Goal: Task Accomplishment & Management: Complete application form

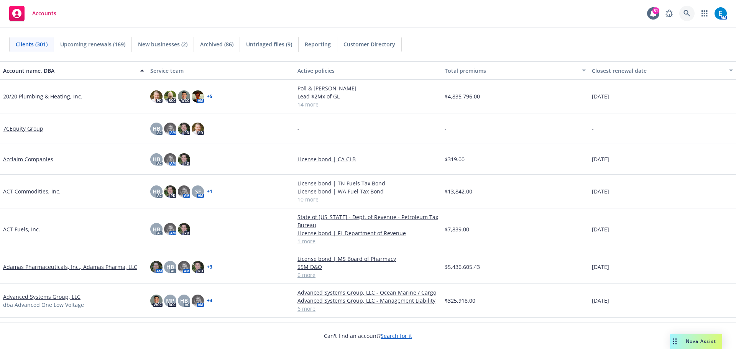
click at [687, 13] on icon at bounding box center [686, 13] width 7 height 7
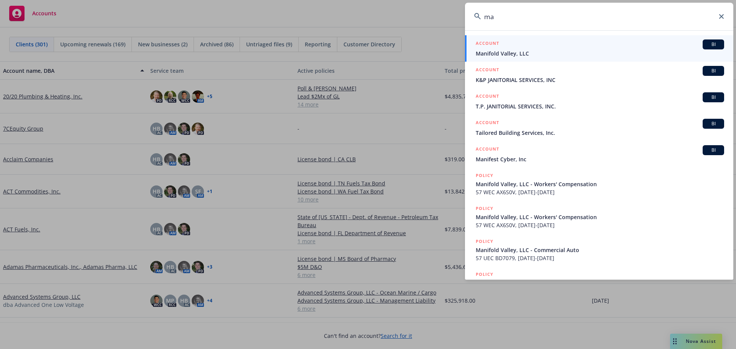
type input "m"
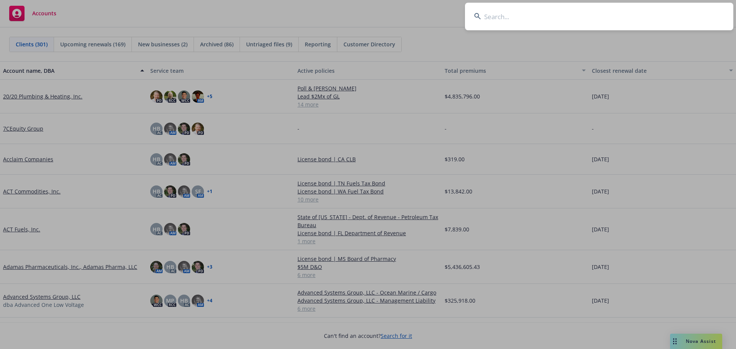
click at [589, 20] on input at bounding box center [599, 17] width 268 height 28
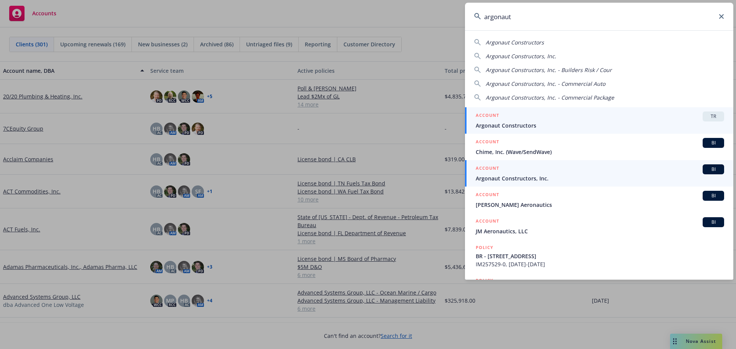
type input "argonaut"
click at [510, 179] on span "Argonaut Constructors, Inc." at bounding box center [599, 178] width 248 height 8
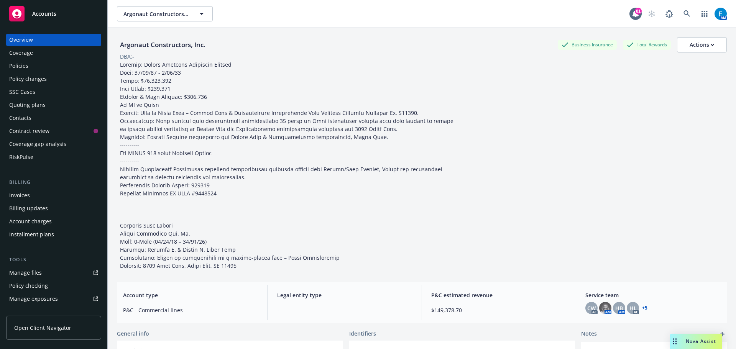
click at [22, 64] on div "Policies" at bounding box center [18, 66] width 19 height 12
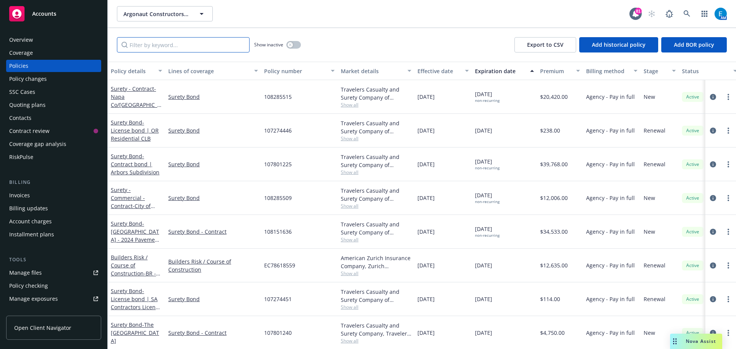
click at [176, 45] on input "Filter by keyword..." at bounding box center [183, 44] width 133 height 15
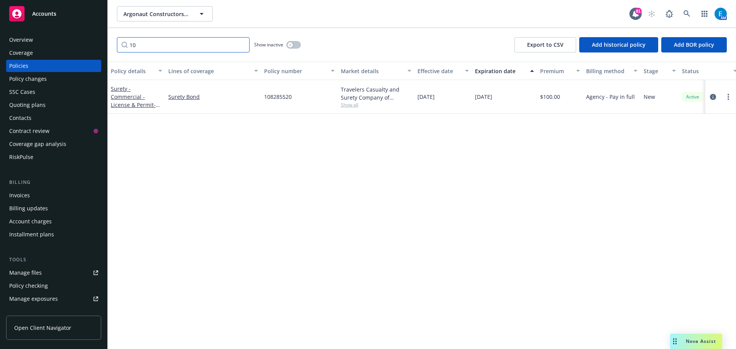
type input "1"
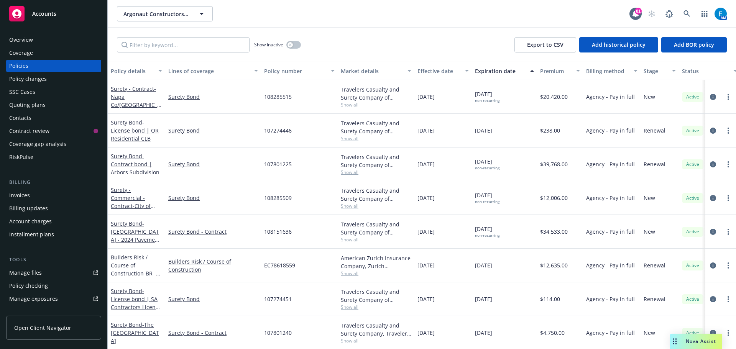
click at [32, 108] on div "Quoting plans" at bounding box center [27, 105] width 36 height 12
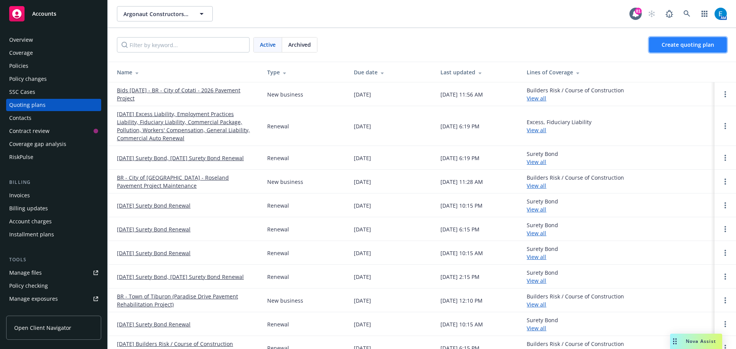
click at [679, 44] on span "Create quoting plan" at bounding box center [687, 44] width 52 height 7
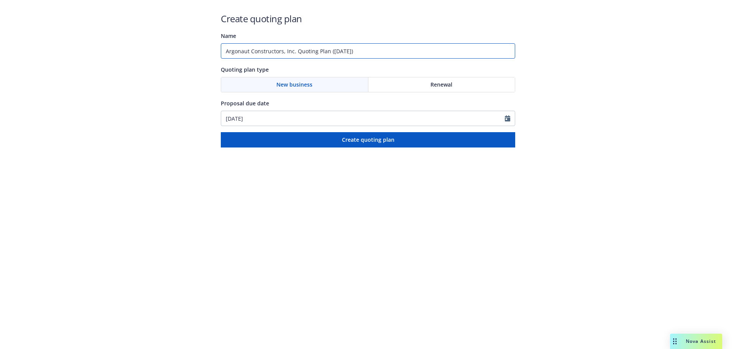
drag, startPoint x: 364, startPoint y: 51, endPoint x: 190, endPoint y: 49, distance: 174.0
click at [190, 49] on div "Create quoting plan Name Argonaut Constructors, Inc. Quoting Plan (2025-09-25) …" at bounding box center [368, 74] width 736 height 148
type input "#108285529 City of Petaluma"
click at [449, 87] on span "Renewal" at bounding box center [441, 84] width 22 height 8
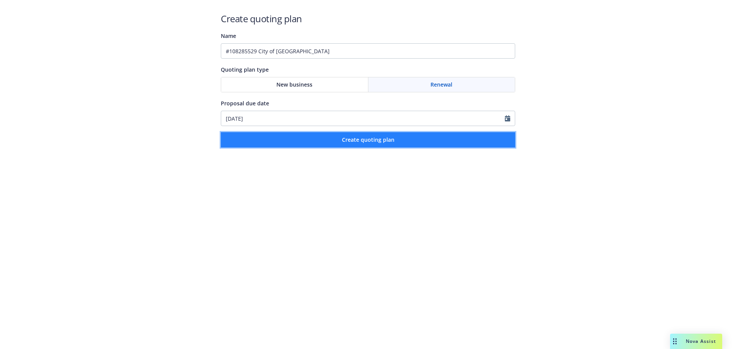
click at [373, 142] on span "Create quoting plan" at bounding box center [368, 139] width 52 height 7
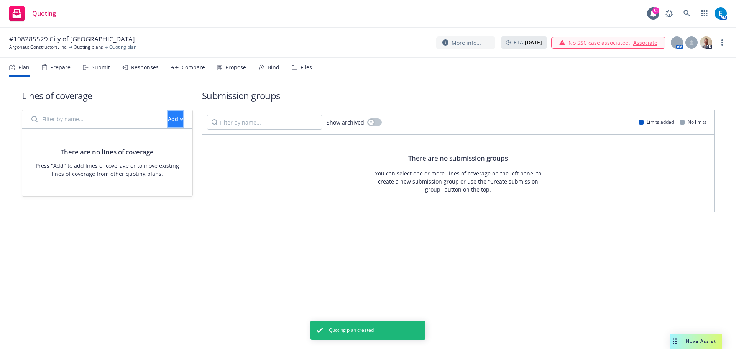
click at [168, 120] on div "Add" at bounding box center [175, 119] width 15 height 15
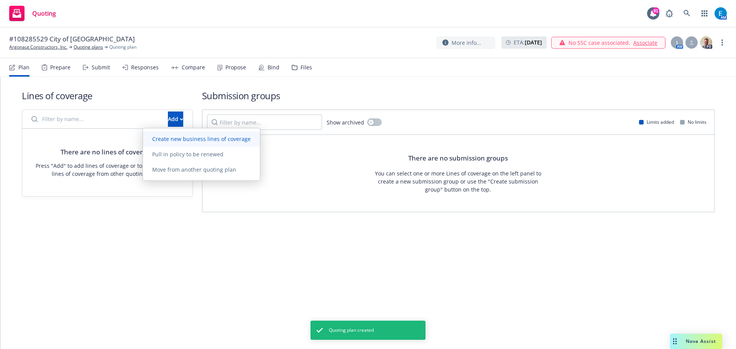
click at [170, 139] on span "Create new business lines of coverage" at bounding box center [201, 138] width 117 height 7
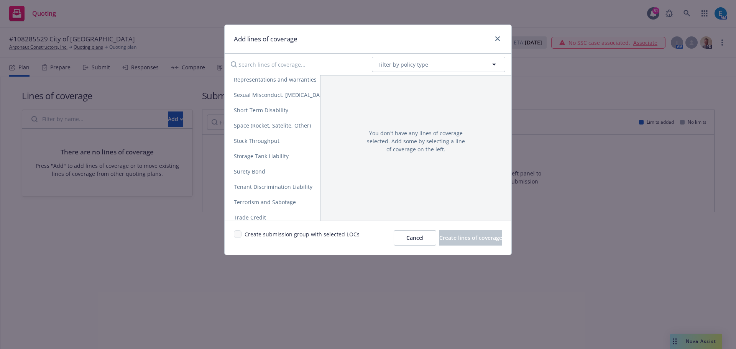
scroll to position [1482, 0]
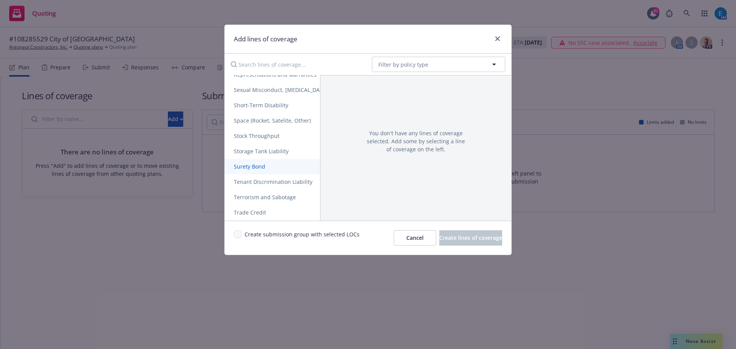
click at [256, 169] on span "Surety Bond" at bounding box center [250, 166] width 50 height 7
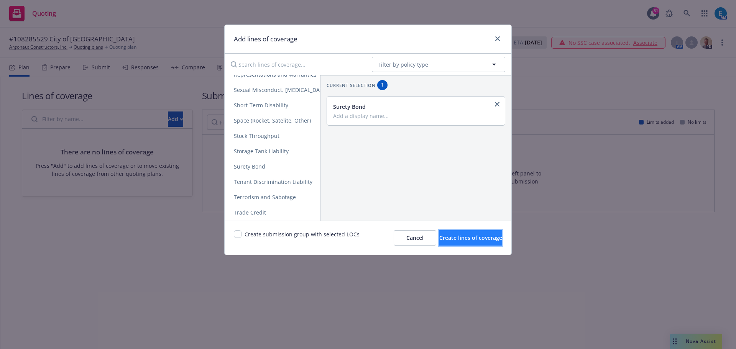
click at [477, 239] on span "Create lines of coverage" at bounding box center [470, 237] width 63 height 7
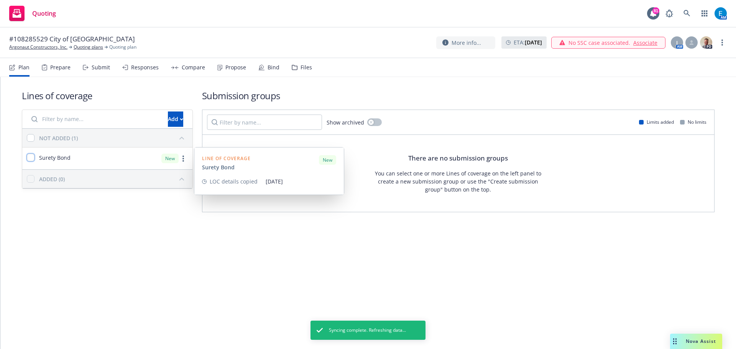
click at [29, 157] on input "checkbox" at bounding box center [31, 158] width 8 height 8
checkbox input "true"
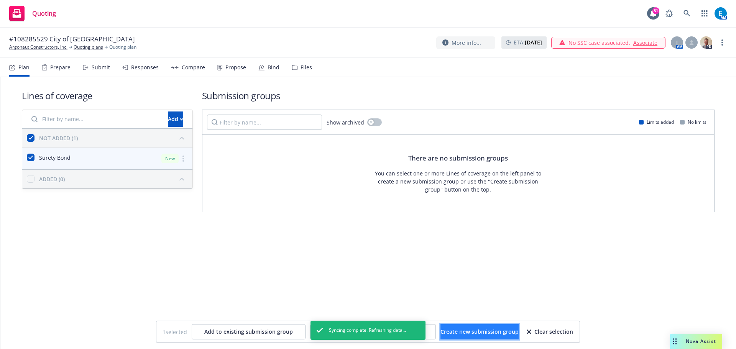
click at [492, 331] on span "Create new submission group" at bounding box center [479, 331] width 78 height 7
checkbox input "false"
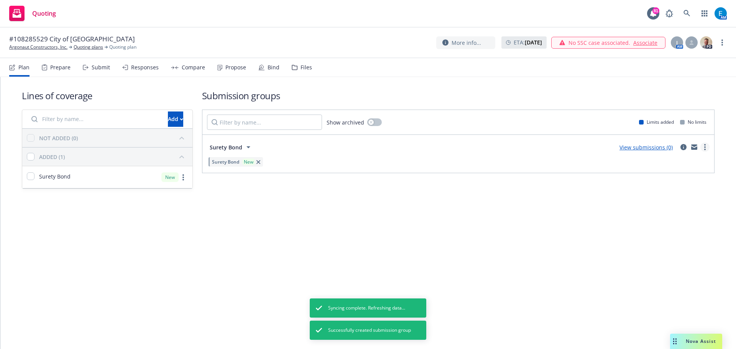
click at [705, 147] on circle "more" at bounding box center [705, 147] width 2 height 2
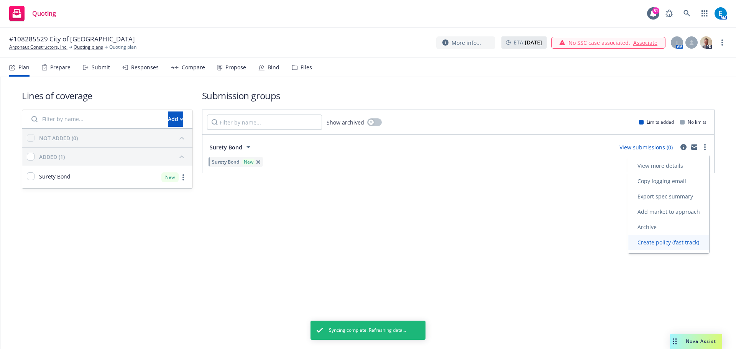
click at [651, 243] on span "Create policy (fast track)" at bounding box center [668, 242] width 80 height 7
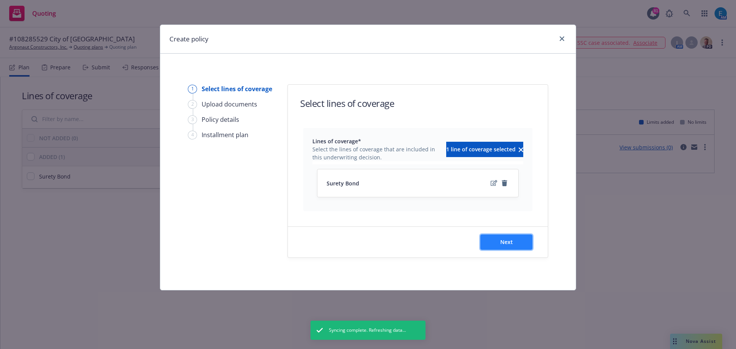
click at [502, 238] on span "Next" at bounding box center [506, 241] width 13 height 7
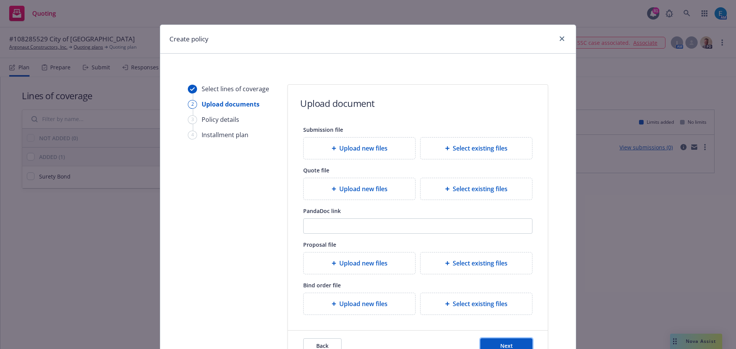
drag, startPoint x: 516, startPoint y: 343, endPoint x: 554, endPoint y: 339, distance: 38.1
click at [516, 342] on button "Next" at bounding box center [506, 345] width 52 height 15
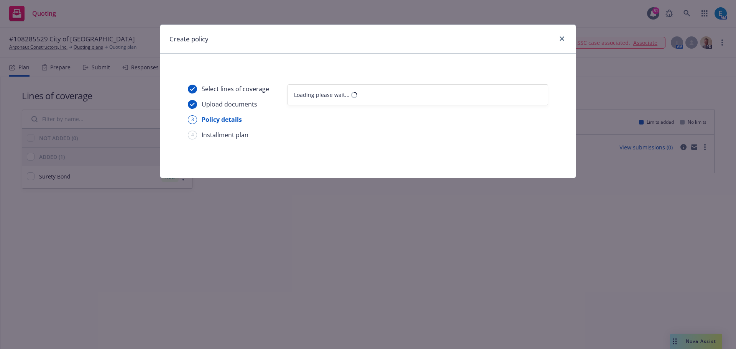
select select "12"
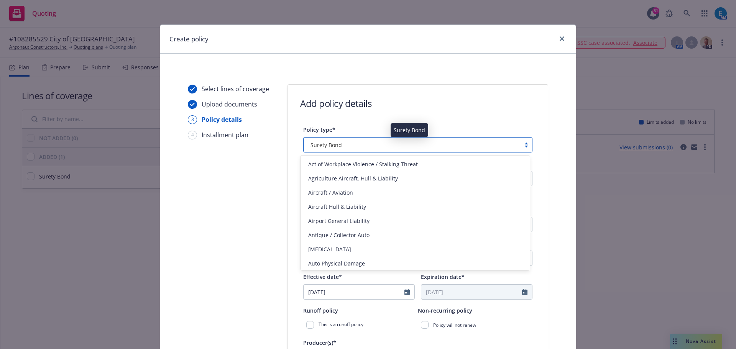
click at [335, 146] on span "Surety Bond" at bounding box center [325, 145] width 31 height 8
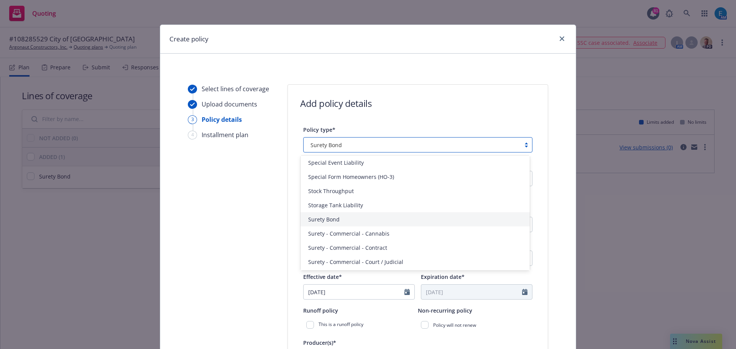
scroll to position [1755, 0]
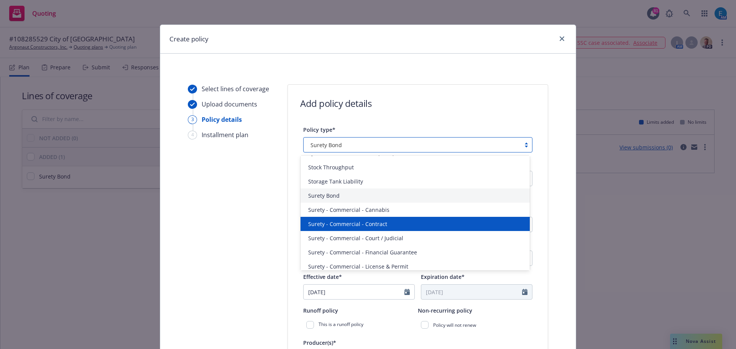
click at [389, 222] on div "Surety - Commercial - Contract" at bounding box center [415, 224] width 220 height 8
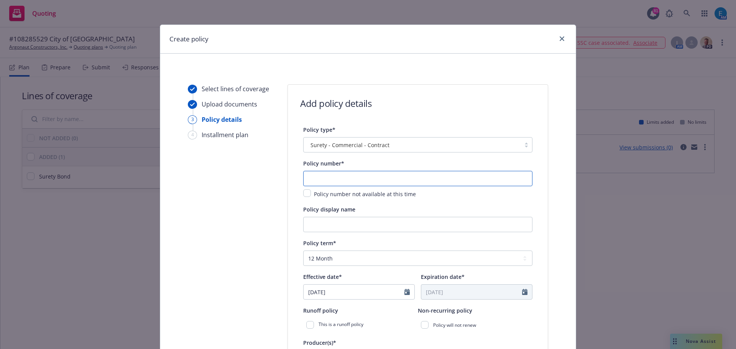
click at [349, 175] on input "text" at bounding box center [417, 178] width 229 height 15
type input "108285529"
click at [369, 228] on input "Policy display name" at bounding box center [417, 224] width 229 height 15
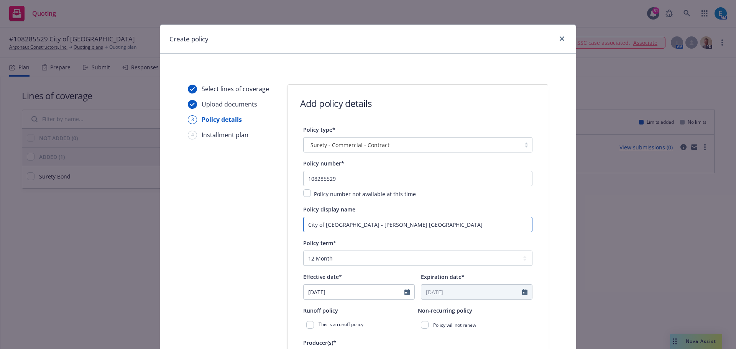
type input "City of Petaluma - Lucchesi Turf Field"
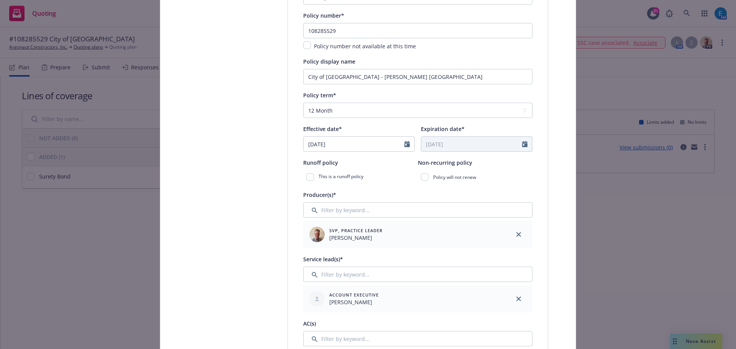
scroll to position [155, 0]
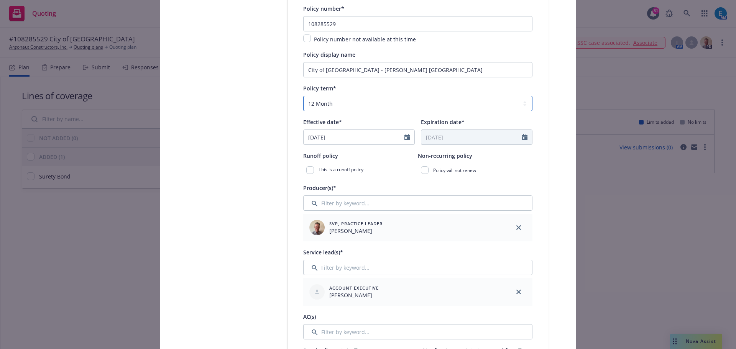
click at [349, 101] on select "Select policy term 12 Month 6 Month 4 Month 3 Month 2 Month 1 Month 36 Month (3…" at bounding box center [417, 103] width 229 height 15
select select "other"
click at [303, 96] on select "Select policy term 12 Month 6 Month 4 Month 3 Month 2 Month 1 Month 36 Month (3…" at bounding box center [417, 103] width 229 height 15
click at [404, 136] on icon "Calendar" at bounding box center [406, 137] width 5 height 6
select select "9"
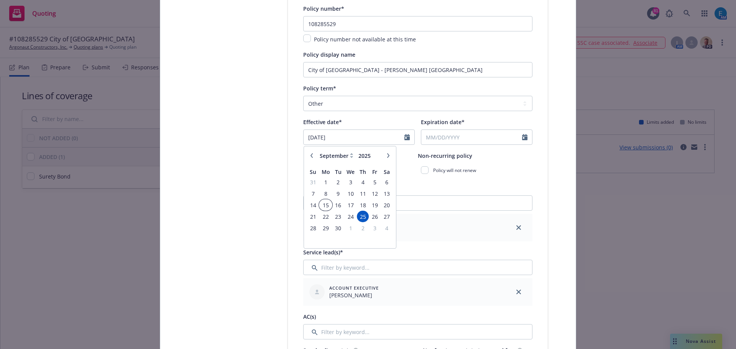
click at [322, 206] on span "15" at bounding box center [325, 205] width 11 height 10
type input "09/15/2025"
click at [467, 138] on input "Expiration date*" at bounding box center [471, 137] width 101 height 15
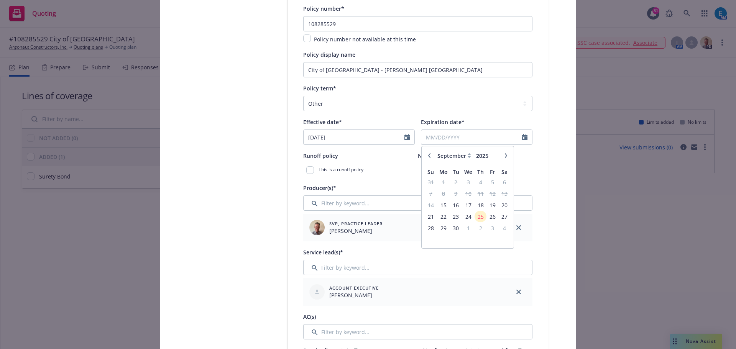
click at [503, 155] on icon "button" at bounding box center [505, 155] width 5 height 5
select select "1"
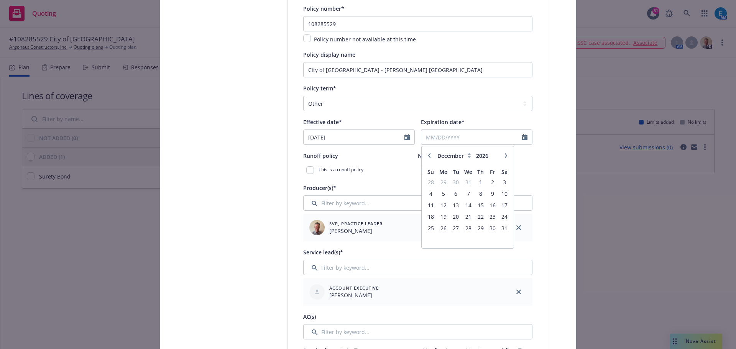
type input "2026"
click at [503, 155] on icon "button" at bounding box center [505, 155] width 5 height 5
select select "2"
click at [489, 217] on span "27" at bounding box center [492, 217] width 10 height 10
type input "02/27/2026"
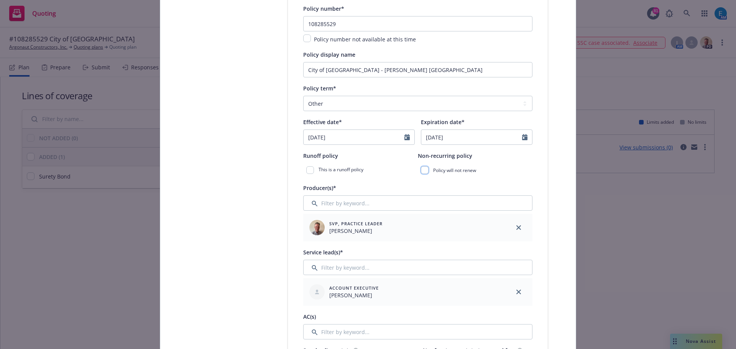
click at [421, 171] on input "checkbox" at bounding box center [425, 170] width 8 height 8
checkbox input "true"
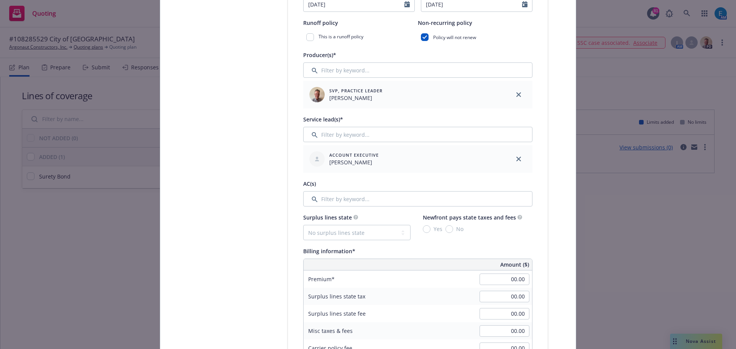
scroll to position [310, 0]
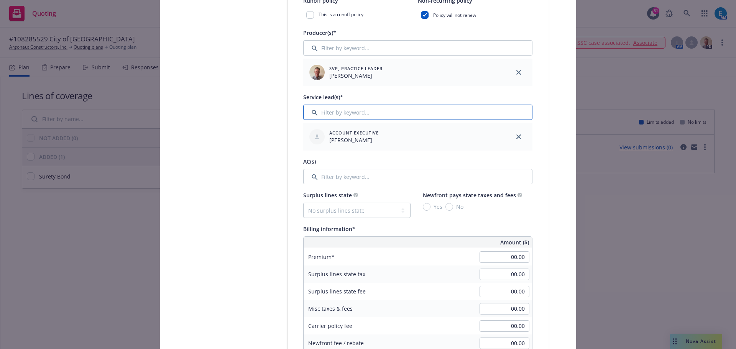
click at [375, 113] on input "Filter by keyword..." at bounding box center [417, 112] width 229 height 15
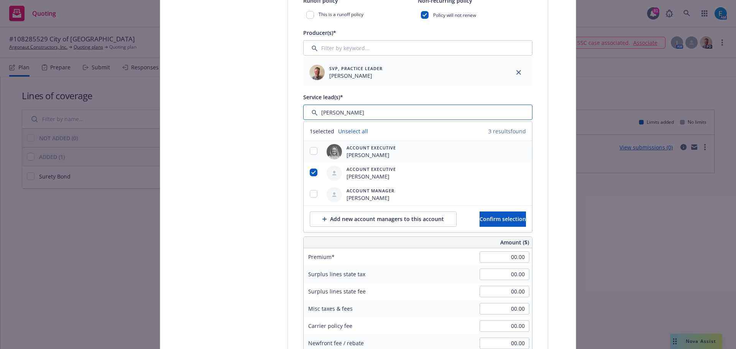
type input "erin"
click at [310, 154] on input "checkbox" at bounding box center [314, 151] width 8 height 8
checkbox input "true"
click at [310, 172] on input "checkbox" at bounding box center [314, 173] width 8 height 8
checkbox input "false"
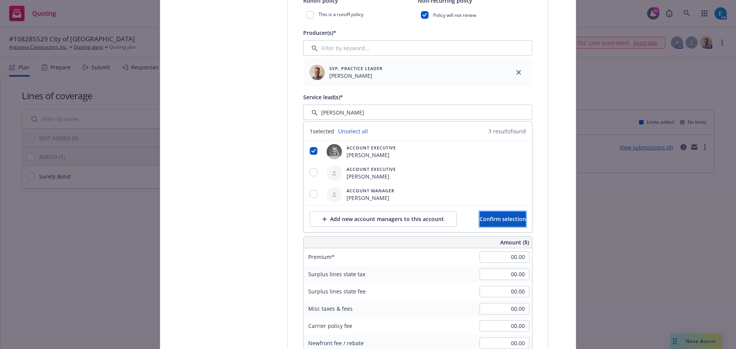
drag, startPoint x: 472, startPoint y: 217, endPoint x: 456, endPoint y: 216, distance: 15.3
click at [479, 217] on span "Confirm selection" at bounding box center [502, 218] width 46 height 7
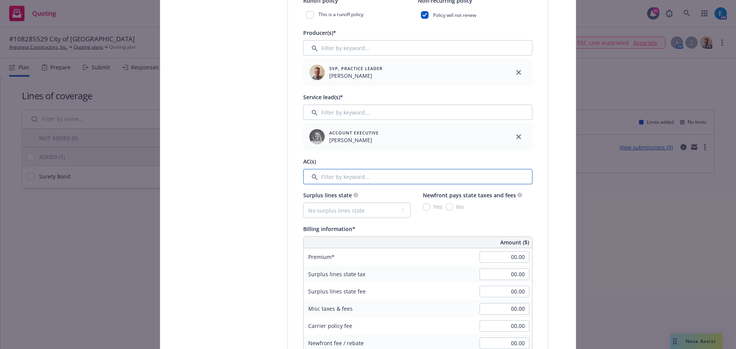
click at [348, 176] on input "Filter by keyword..." at bounding box center [417, 176] width 229 height 15
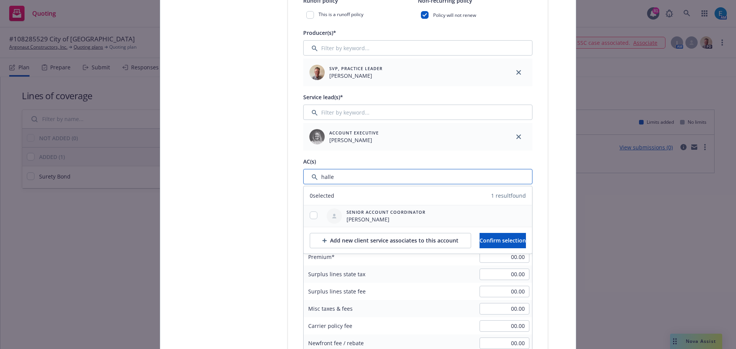
type input "halle"
click at [310, 215] on input "checkbox" at bounding box center [314, 215] width 8 height 8
checkbox input "true"
click at [483, 239] on span "Confirm selection" at bounding box center [502, 240] width 46 height 7
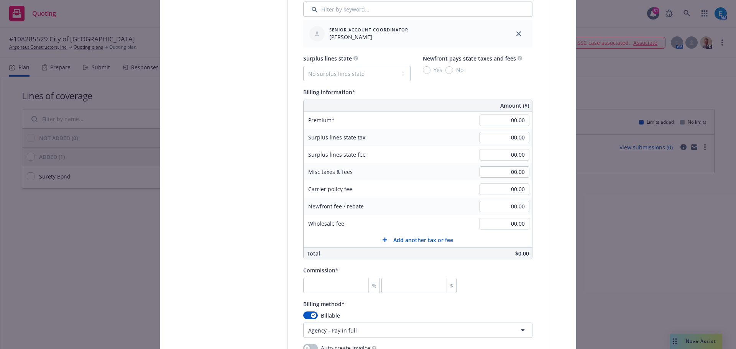
scroll to position [490, 0]
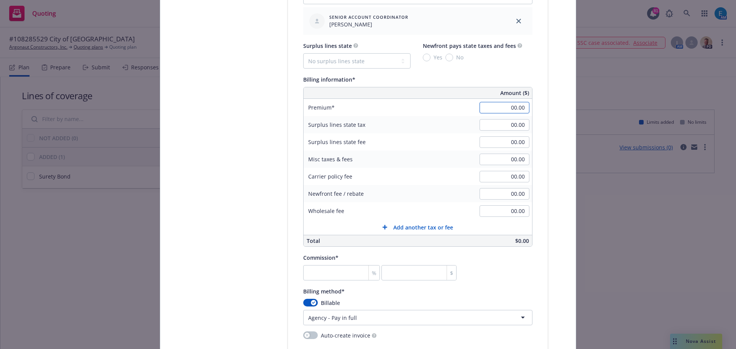
click at [505, 108] on input "00.00" at bounding box center [504, 107] width 50 height 11
type input "5,646.00"
click at [393, 276] on input "number" at bounding box center [418, 272] width 75 height 15
type input "0.018"
type input "1"
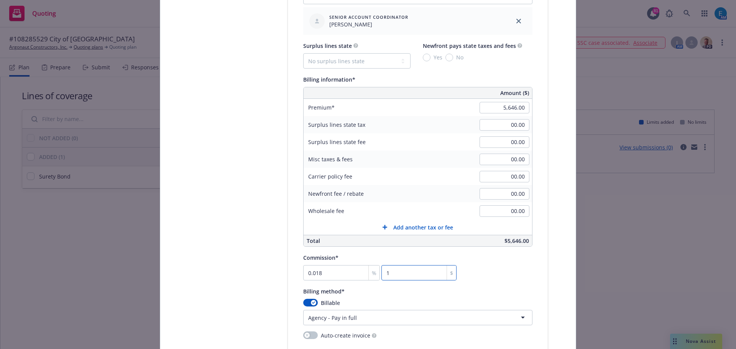
type input "0.283"
type input "16"
type input "2.993"
type input "169"
type input "29.986"
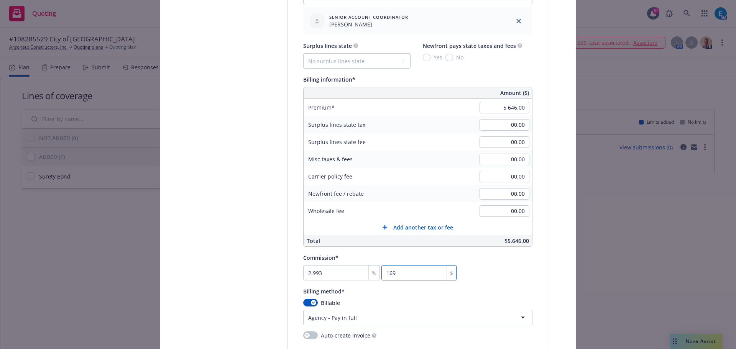
type input "1693"
type input "30"
type input "1693.80"
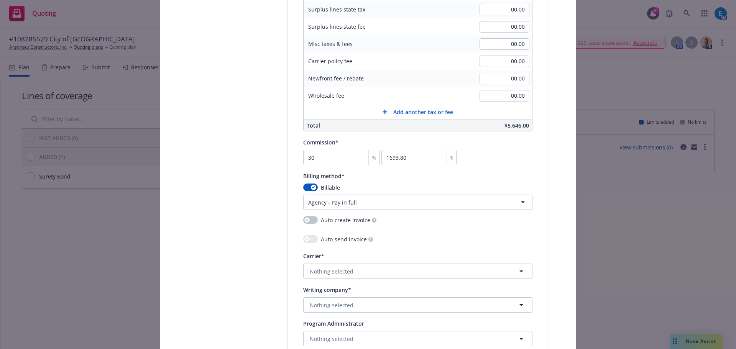
scroll to position [698, 0]
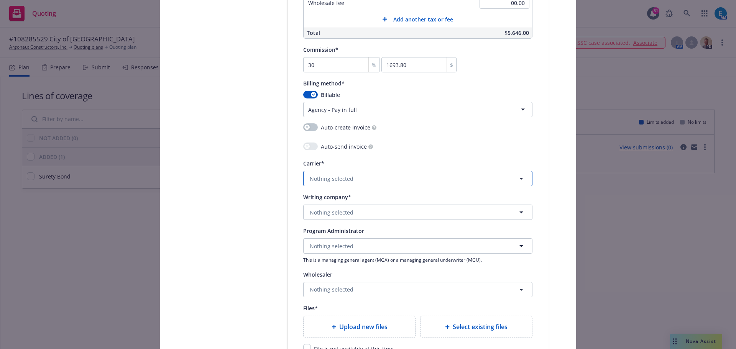
click at [362, 181] on button "Nothing selected" at bounding box center [417, 178] width 229 height 15
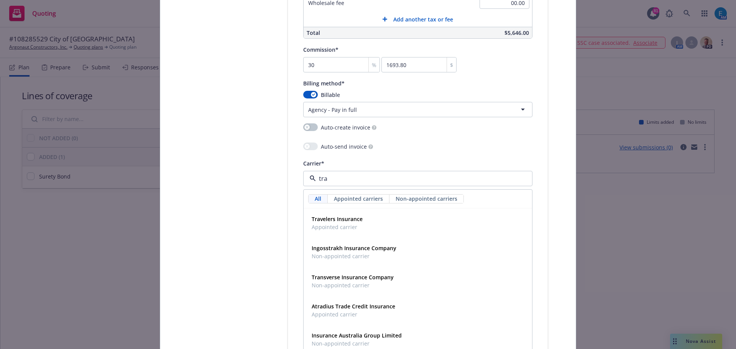
type input "trav"
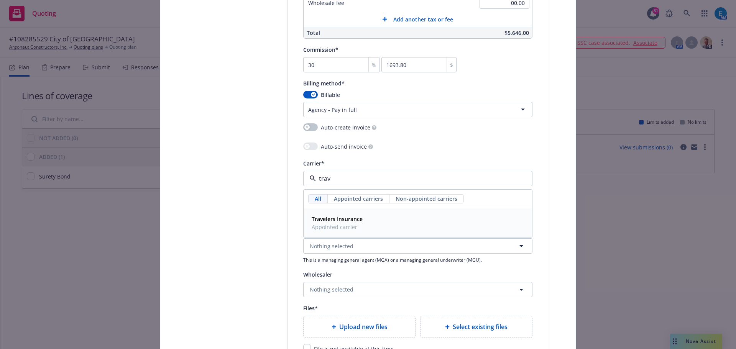
click at [327, 219] on strong "Travelers Insurance" at bounding box center [336, 218] width 51 height 7
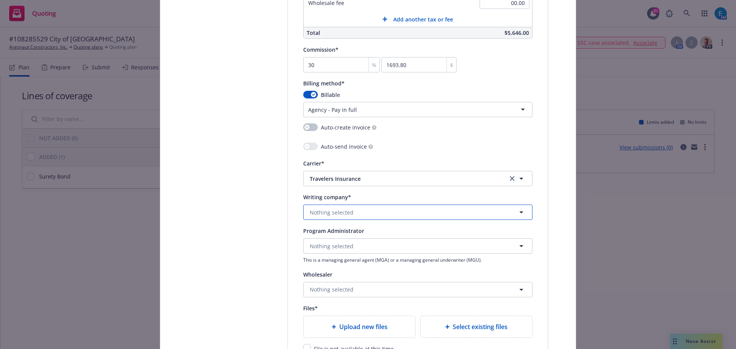
click at [331, 213] on span "Nothing selected" at bounding box center [332, 212] width 44 height 8
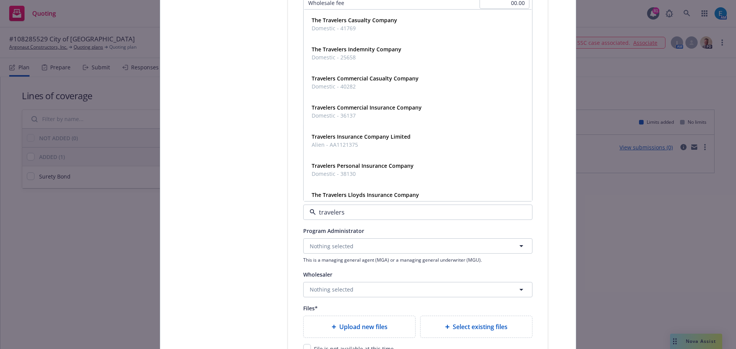
type input "travelers c"
click at [382, 195] on strong "Travelers Casualty and Surety Company of America" at bounding box center [394, 194] width 167 height 7
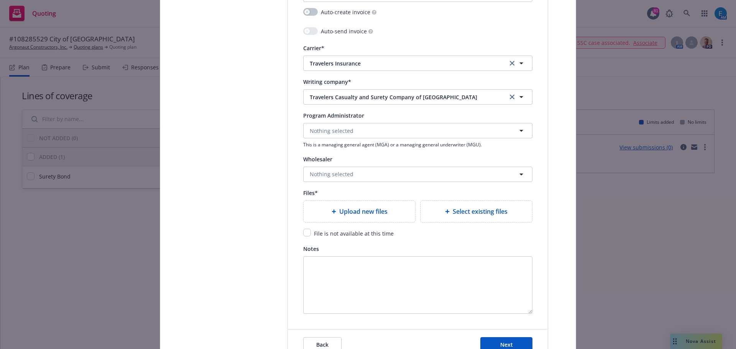
scroll to position [829, 0]
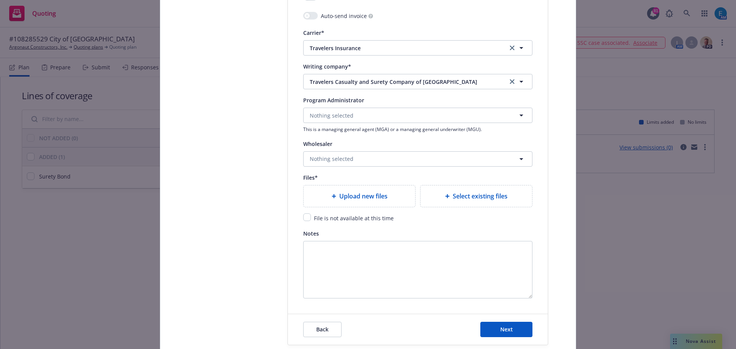
click at [353, 194] on span "Upload new files" at bounding box center [363, 196] width 48 height 9
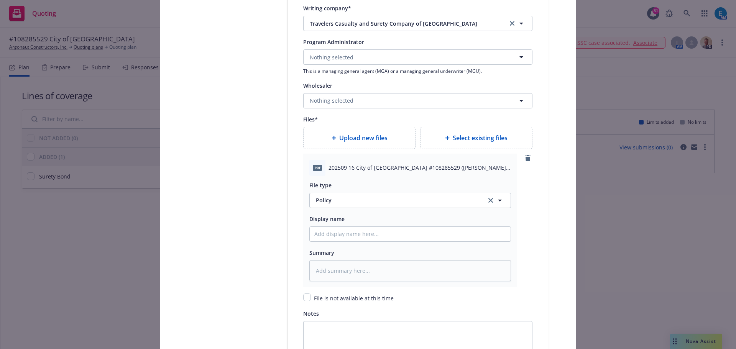
scroll to position [952, 0]
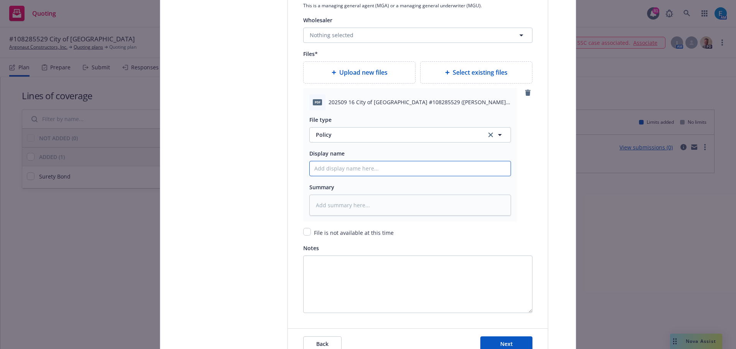
click at [344, 164] on input "Policy display name" at bounding box center [410, 168] width 201 height 15
type input "20"
type textarea "x"
type input "202"
type textarea "x"
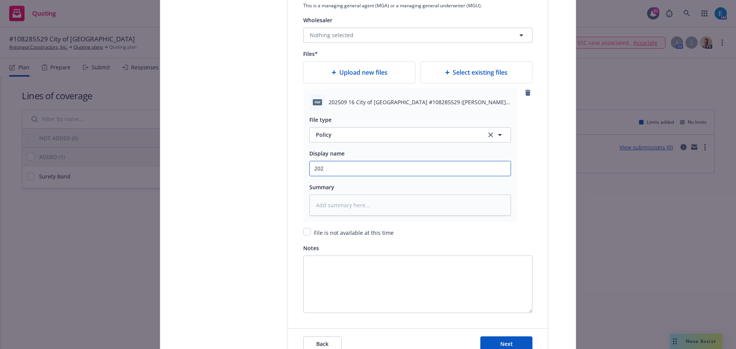
type input "2025"
type textarea "x"
type input "2025"
type textarea "x"
type input "2025 0"
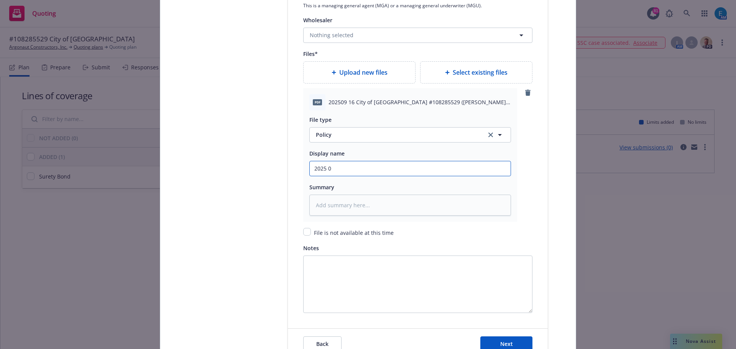
type textarea "x"
type input "2025 09"
type textarea "x"
type input "2025 09 1"
type textarea "x"
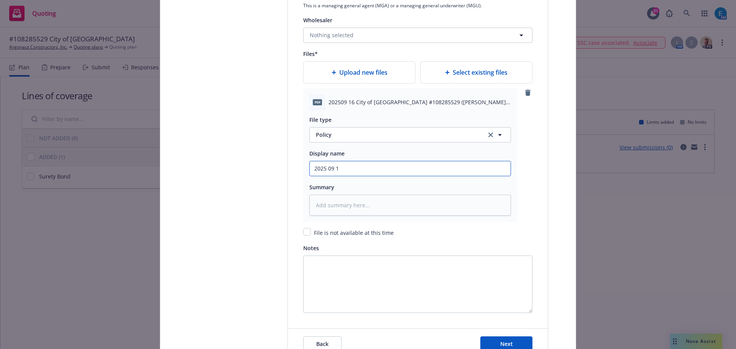
type input "2025 09 16"
type textarea "x"
type input "2025 09 16"
type textarea "x"
type input "2025 09 16 C"
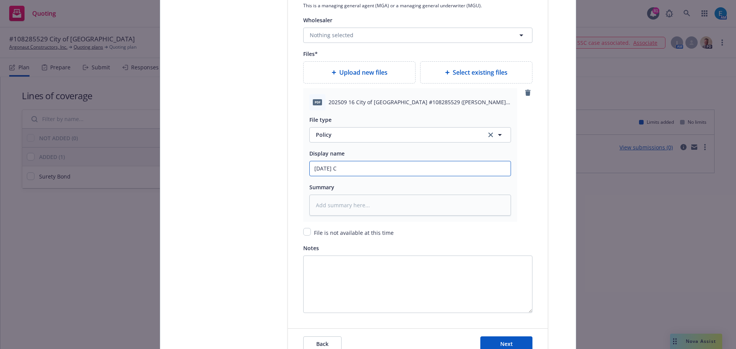
type textarea "x"
type input "2025 09 16 Ci"
type textarea "x"
type input "2025 09 16 Cit"
type textarea "x"
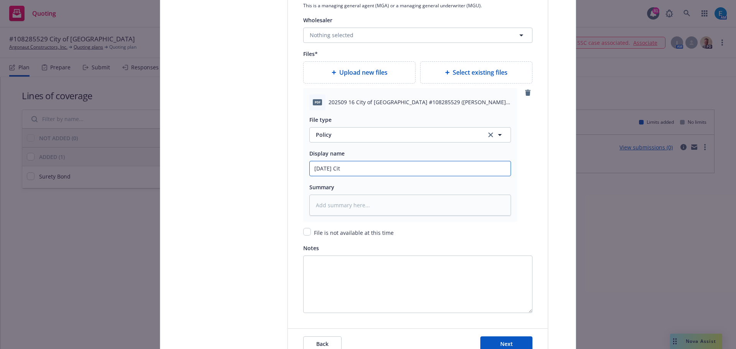
type input "2025 09 16 City"
type textarea "x"
type input "2025 09 16 Cityo"
type textarea "x"
type input "2025 09 16 Cityof"
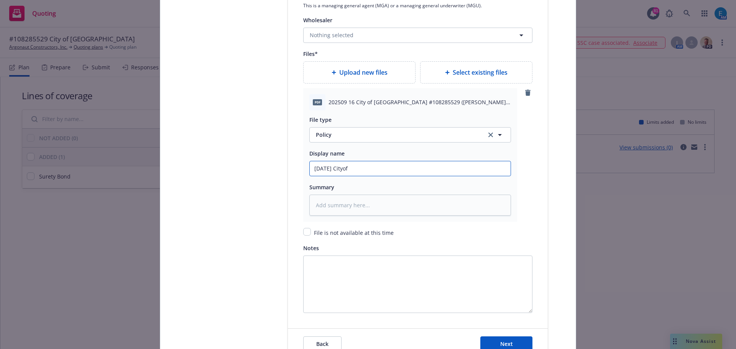
type textarea "x"
type input "2025 09 16 Cityof"
type textarea "x"
type input "2025 09 16 Cityof"
type textarea "x"
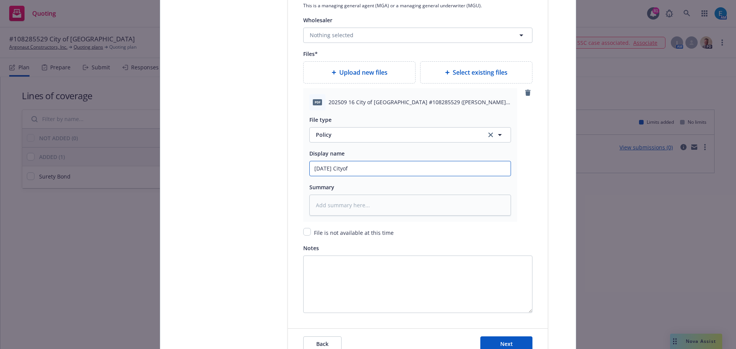
type input "2025 09 16 Cityo"
type textarea "x"
type input "2025 09 16 City"
type textarea "x"
type input "2025 09 16 City"
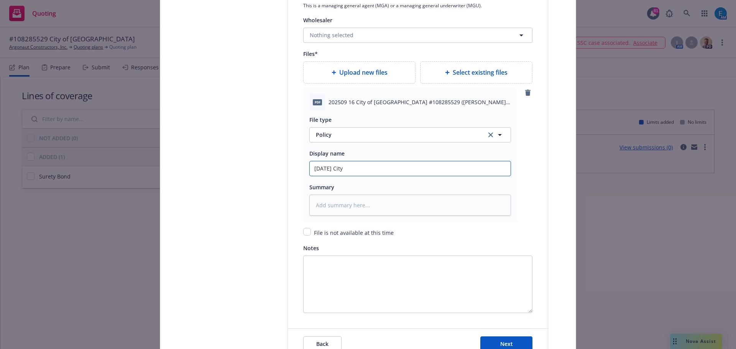
type textarea "x"
type input "2025 09 16 City o"
type textarea "x"
type input "2025 09 16 City of"
type textarea "x"
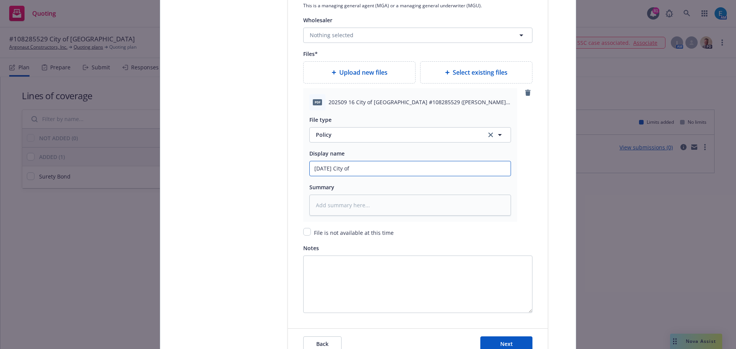
type input "2025 09 16 City of"
type textarea "x"
type input "2025 09 16 City of P"
type textarea "x"
type input "2025 09 16 City of Pe"
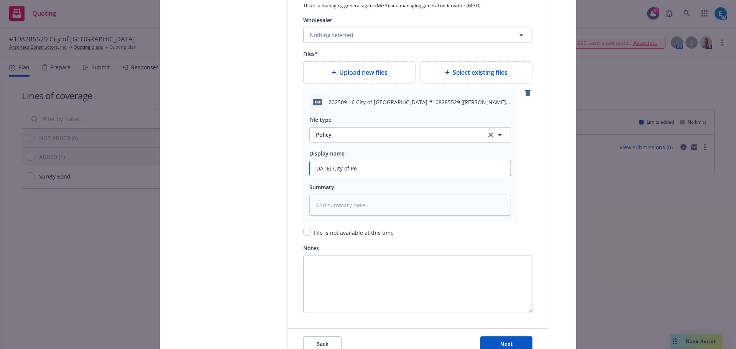
type textarea "x"
type input "2025 09 16 City of Pet"
type textarea "x"
type input "2025 09 16 City of Peta"
type textarea "x"
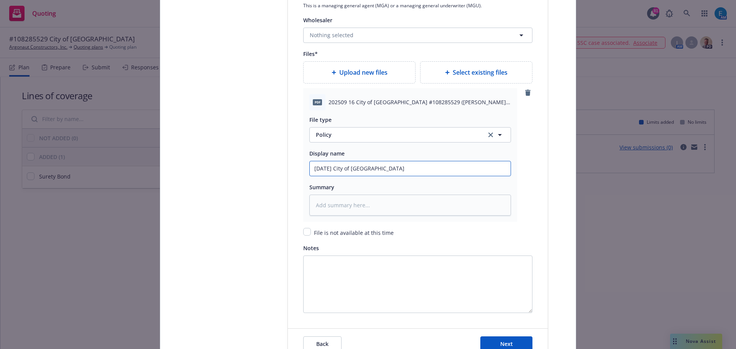
type input "2025 09 16 City of Petal"
type textarea "x"
type input "2025 09 16 City of Petalu"
type textarea "x"
type input "2025 09 16 City of Petalum"
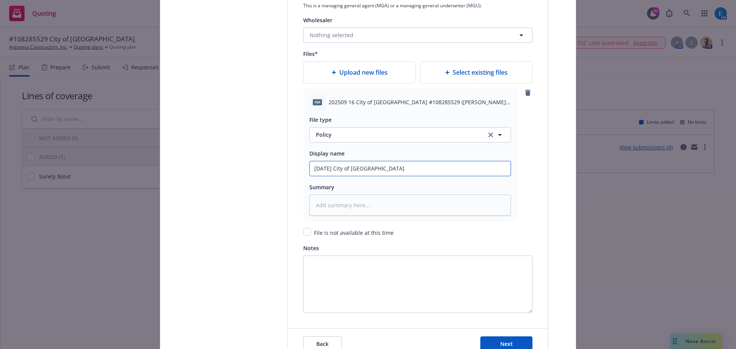
type textarea "x"
type input "2025 09 16 City of Petaluma"
type textarea "x"
type input "2025 09 16 City of Petaluma"
type textarea "x"
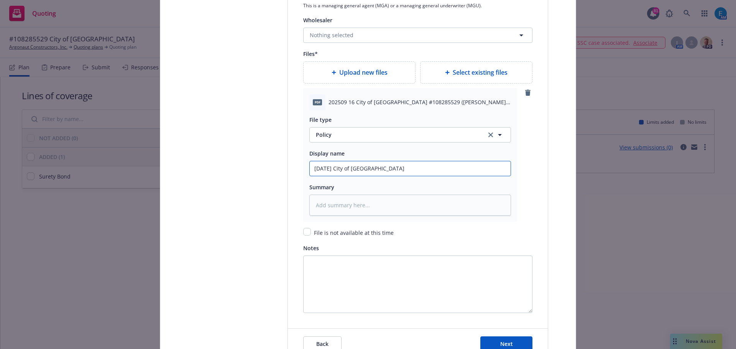
type input "2025 09 16 City of Petaluma #"
type textarea "x"
type input "2025 09 16 City of Petaluma #1"
type textarea "x"
type input "2025 09 16 City of Petaluma #10"
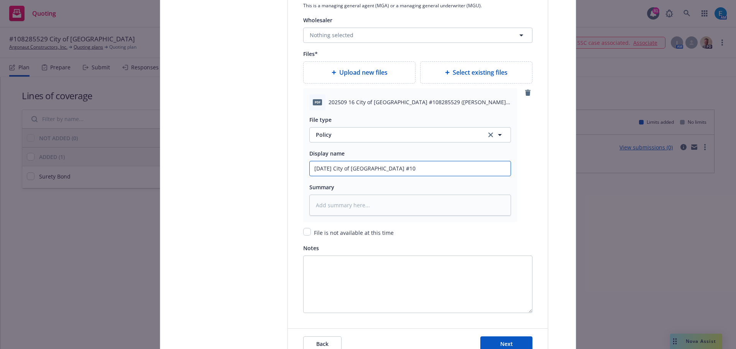
type textarea "x"
type input "2025 09 16 City of Petaluma #108"
type textarea "x"
type input "2025 09 16 City of Petaluma #1082"
type textarea "x"
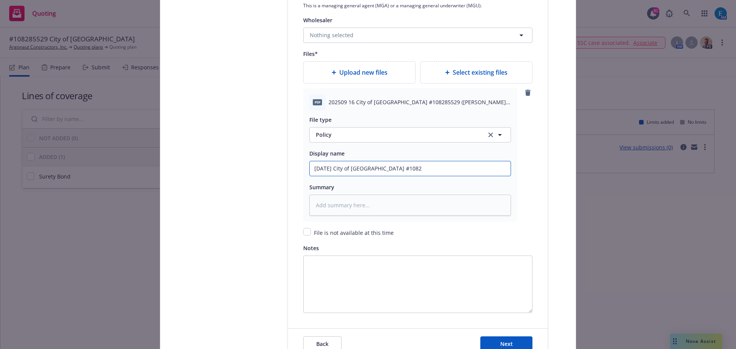
type input "2025 09 16 City of Petaluma #10828"
type textarea "x"
type input "2025 09 16 City of Petaluma #108285"
type textarea "x"
type input "2025 09 16 City of Petaluma #1082855"
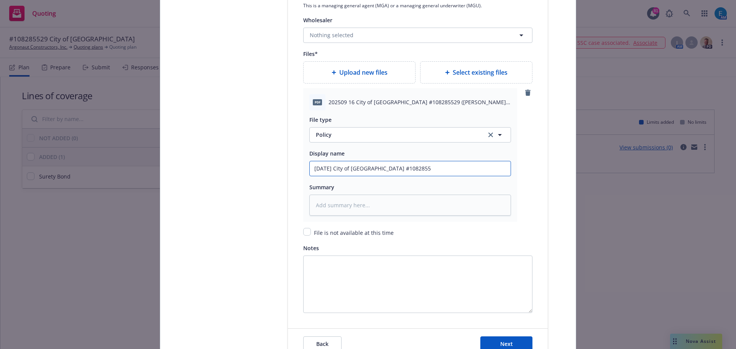
type textarea "x"
type input "2025 09 16 City of Petaluma #10828552"
type textarea "x"
drag, startPoint x: 396, startPoint y: 167, endPoint x: 279, endPoint y: 164, distance: 117.3
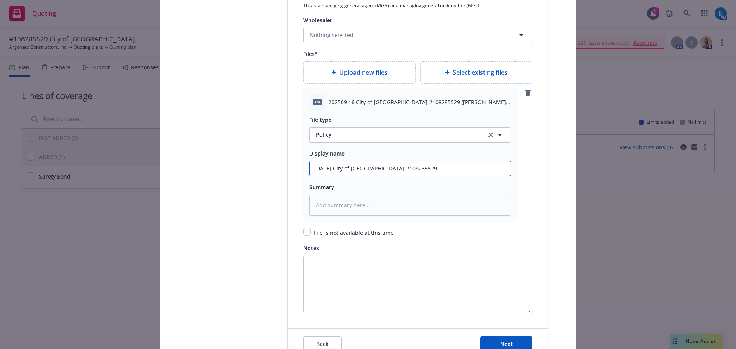
type input "2025 09 16 City of Petaluma #108285529"
click at [344, 205] on textarea at bounding box center [410, 205] width 202 height 21
paste textarea "2025 09 16 City of Petaluma #108285529"
type textarea "x"
type textarea "2025 09 16 City of Petaluma #108285529"
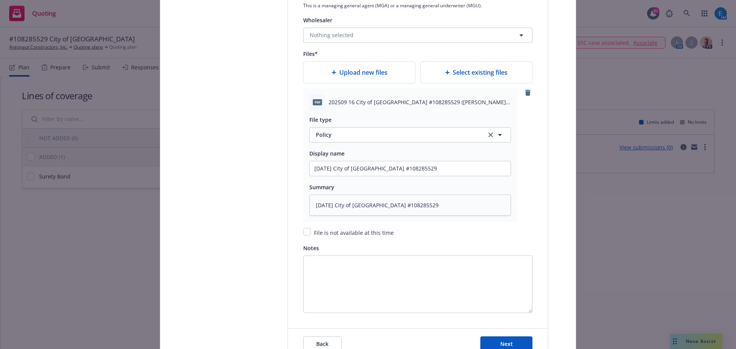
click at [368, 75] on span "Upload new files" at bounding box center [363, 72] width 48 height 9
type textarea "x"
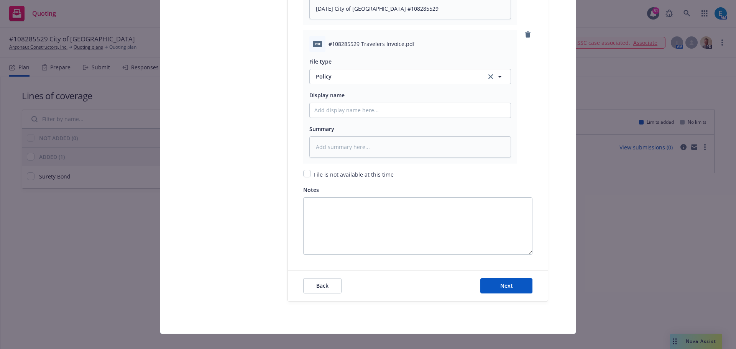
scroll to position [1158, 0]
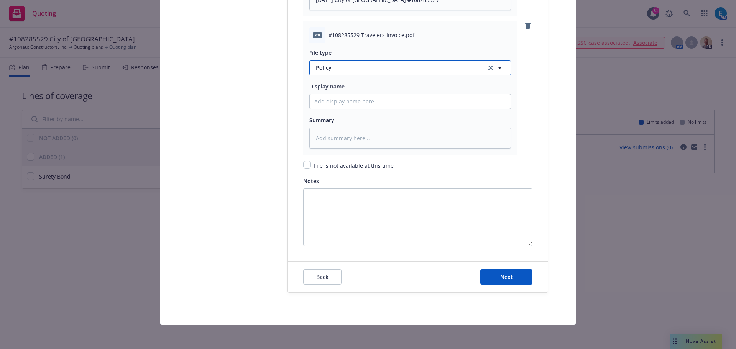
click at [346, 69] on span "Policy" at bounding box center [396, 68] width 161 height 8
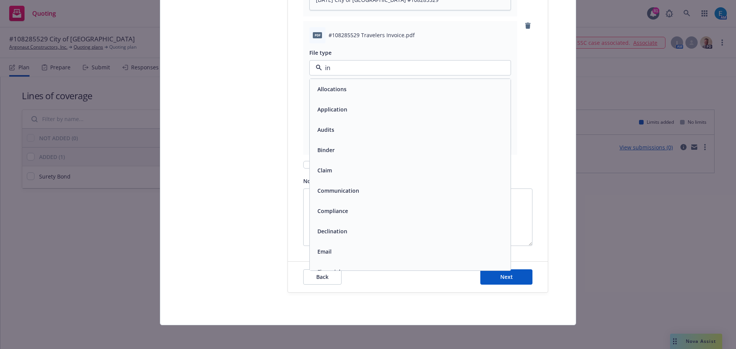
type input "inv"
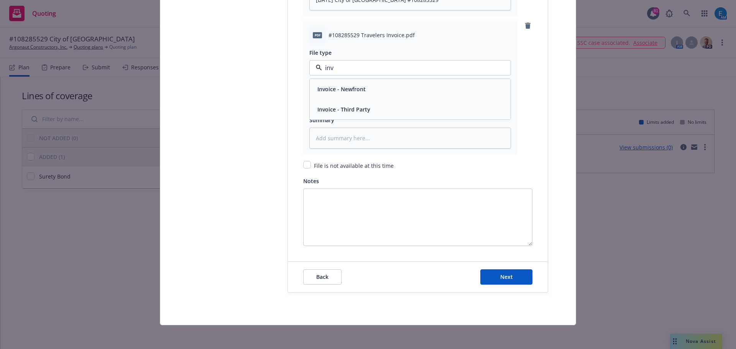
click at [334, 113] on span "Invoice - Third Party" at bounding box center [343, 109] width 53 height 8
click at [330, 103] on input "Policy display name" at bounding box center [410, 101] width 201 height 15
type textarea "x"
type input "#"
type textarea "x"
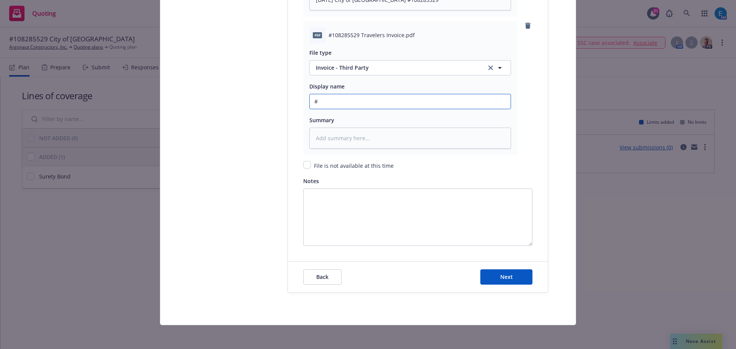
type input "#1"
type textarea "x"
type input "#10"
type textarea "x"
type input "#108"
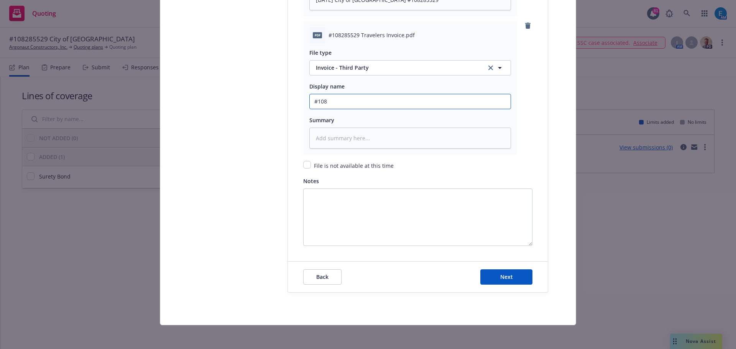
type textarea "x"
type input "#1082"
type textarea "x"
type input "#10828"
type textarea "x"
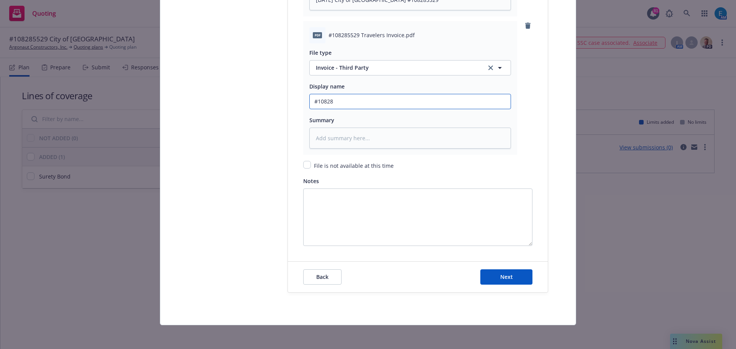
type input "#108285"
type textarea "x"
type input "#1082855"
type textarea "x"
type input "#10828552"
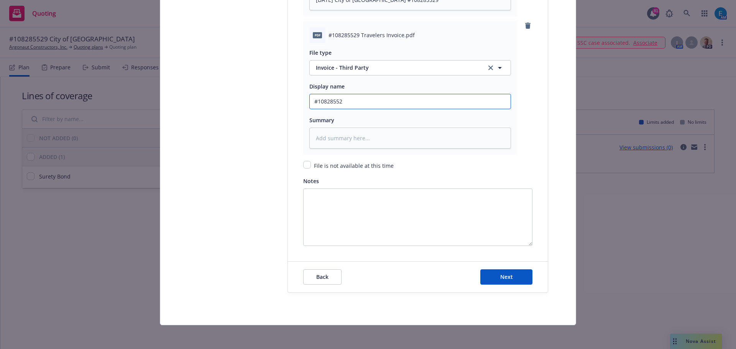
type textarea "x"
type input "#108285529"
type textarea "x"
type input "#108285529"
type textarea "x"
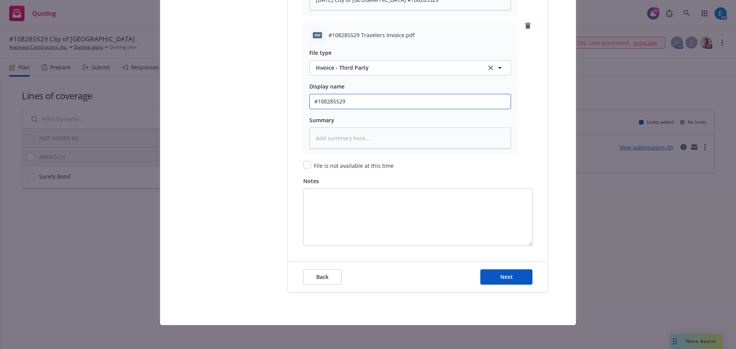
type input "#108285529 T"
type textarea "x"
type input "#108285529 Tr"
type textarea "x"
type input "#108285529 Tra"
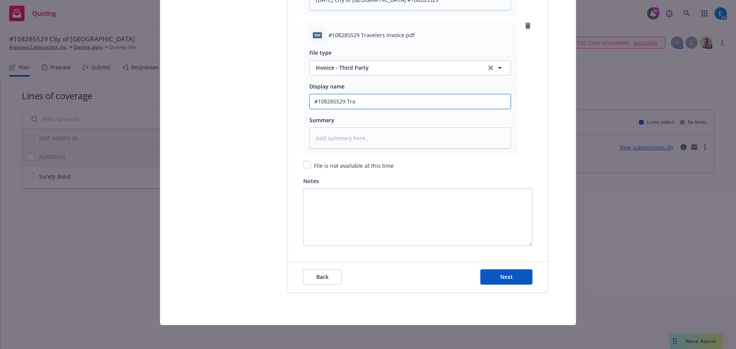
type textarea "x"
type input "#108285529 Trav"
type textarea "x"
type input "#108285529 Trave"
type textarea "x"
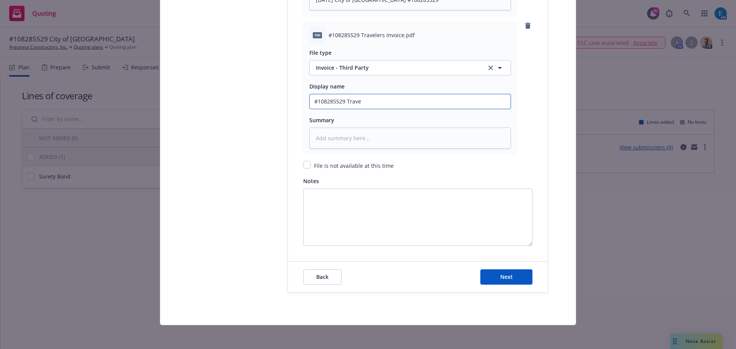
type input "#108285529 Travel"
type textarea "x"
type input "#108285529 Travele"
type textarea "x"
type input "#108285529 Traveler"
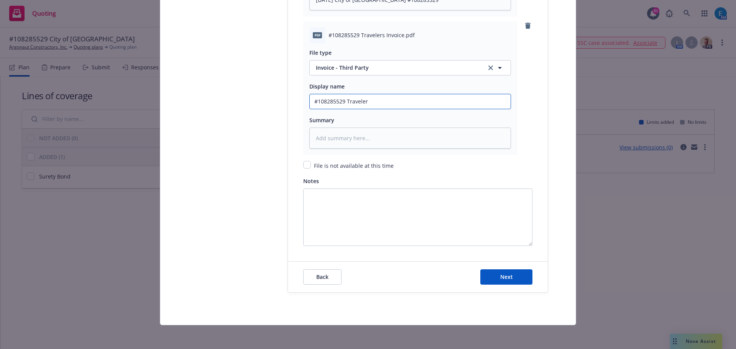
type textarea "x"
type input "#108285529 Travelers"
type textarea "x"
type input "#108285529 Travelers"
type textarea "x"
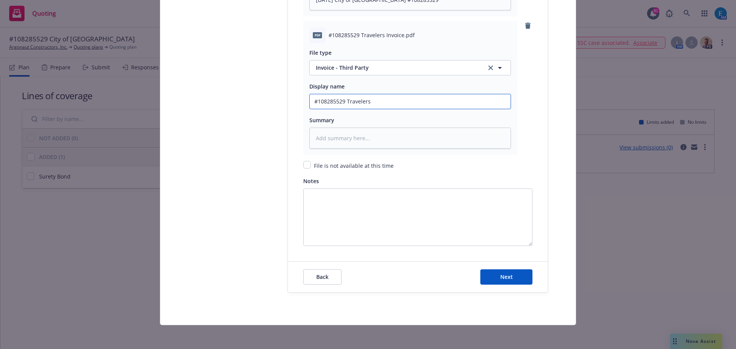
type input "#108285529 Travelers I"
type textarea "x"
type input "#108285529 Travelers In"
type textarea "x"
type input "#108285529 Travelers Invo"
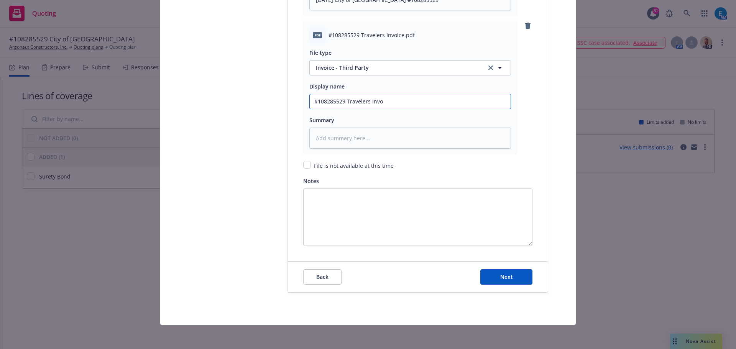
type textarea "x"
type input "#108285529 Travelers Invoi"
type textarea "x"
type input "#108285529 Travelers Invoic"
type textarea "x"
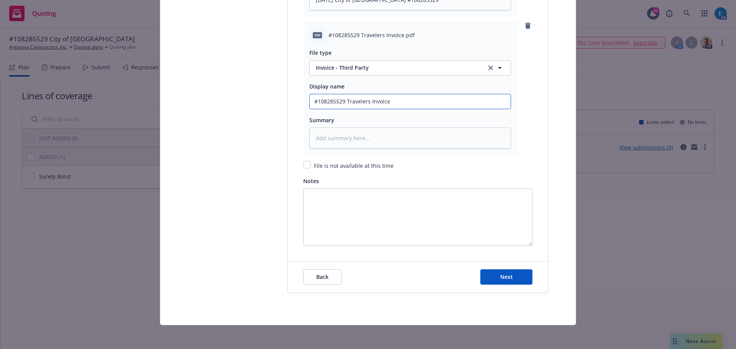
drag, startPoint x: 387, startPoint y: 100, endPoint x: 285, endPoint y: 103, distance: 102.4
type input "#108285529 Travelers Invoice"
click at [323, 136] on textarea at bounding box center [410, 138] width 202 height 21
paste textarea "#108285529 Travelers Invoice"
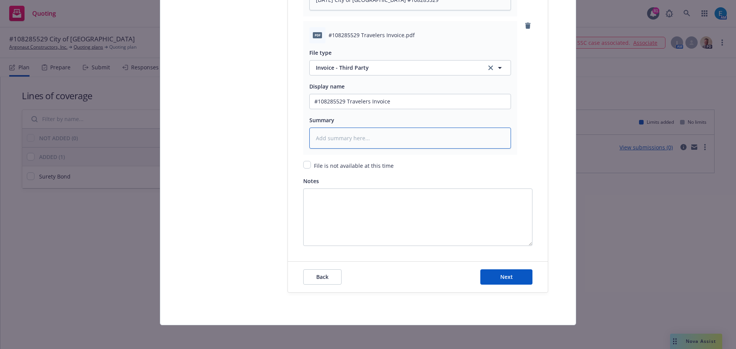
type textarea "x"
type textarea "#108285529 Travelers Invoice"
click at [500, 279] on span "Next" at bounding box center [506, 276] width 13 height 7
type textarea "x"
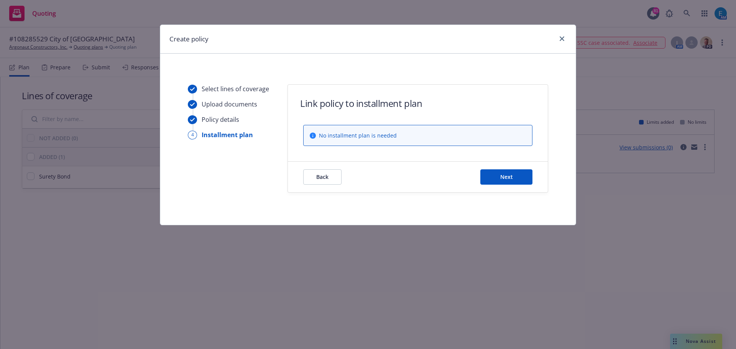
scroll to position [0, 0]
click at [520, 176] on button "Next" at bounding box center [506, 176] width 52 height 15
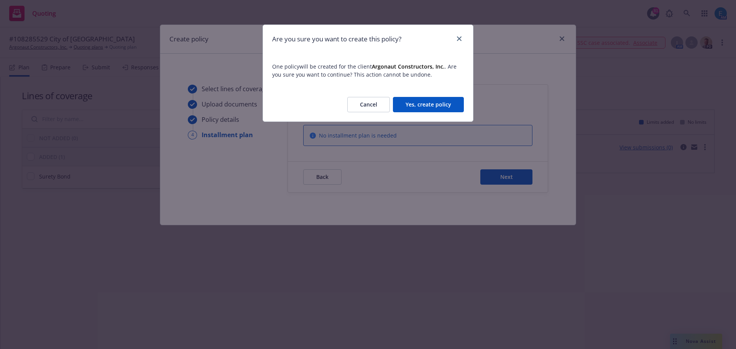
click at [431, 105] on button "Yes, create policy" at bounding box center [428, 104] width 71 height 15
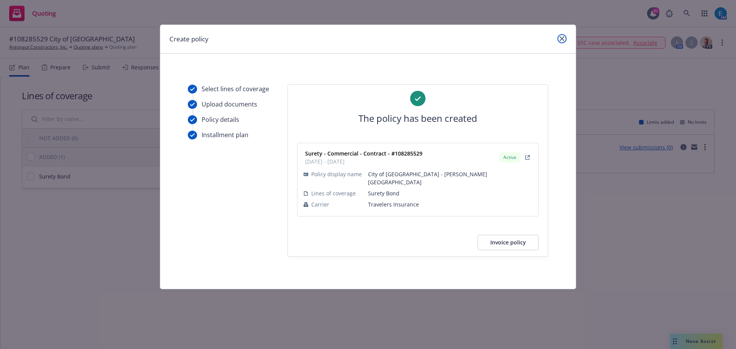
click at [564, 39] on link "close" at bounding box center [561, 38] width 9 height 9
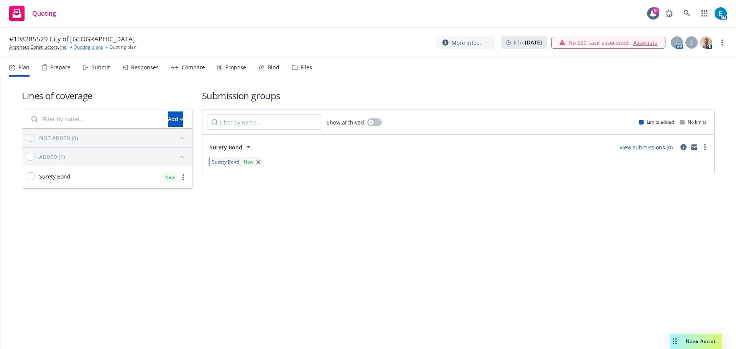
click at [92, 48] on link "Quoting plans" at bounding box center [89, 47] width 30 height 7
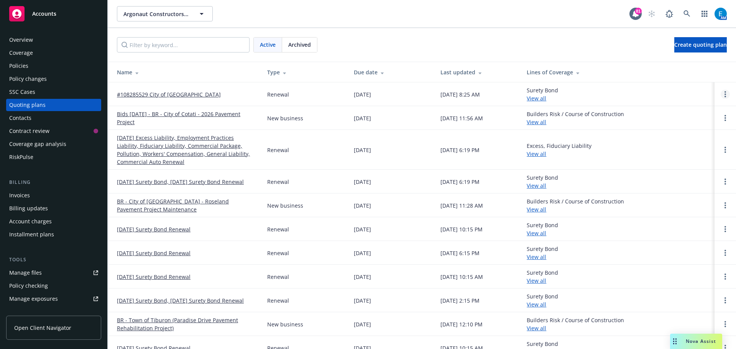
click at [724, 93] on icon "Open options" at bounding box center [725, 94] width 2 height 6
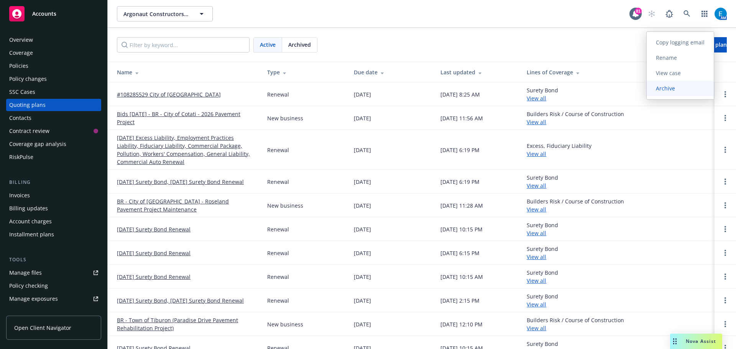
click at [664, 90] on span "Archive" at bounding box center [665, 88] width 38 height 7
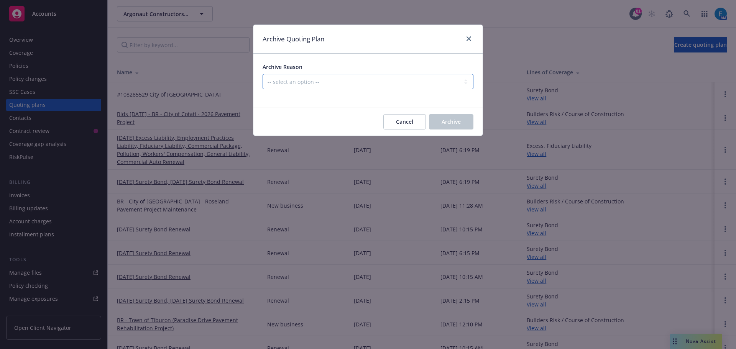
click at [362, 82] on select "-- select an option -- All policies in this renewal plan are auto-renewed Creat…" at bounding box center [367, 81] width 211 height 15
select select "ARCHIVED_RENEWAL_COMPLETED"
click at [262, 74] on select "-- select an option -- All policies in this renewal plan are auto-renewed Creat…" at bounding box center [367, 81] width 211 height 15
click at [452, 121] on span "Archive" at bounding box center [450, 121] width 19 height 7
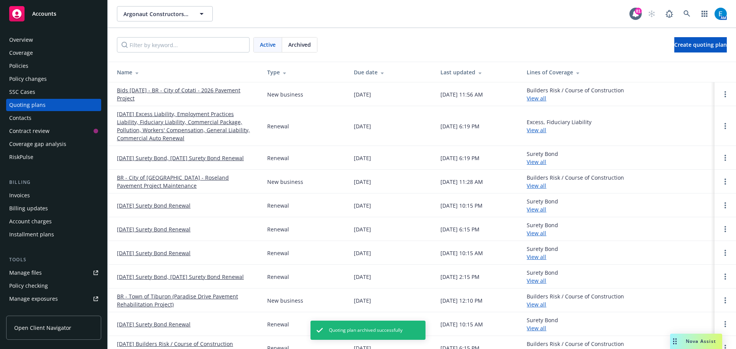
click at [26, 196] on div "Invoices" at bounding box center [19, 195] width 21 height 12
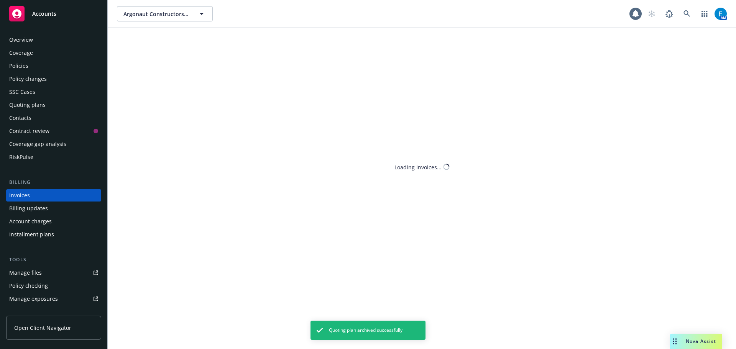
scroll to position [9, 0]
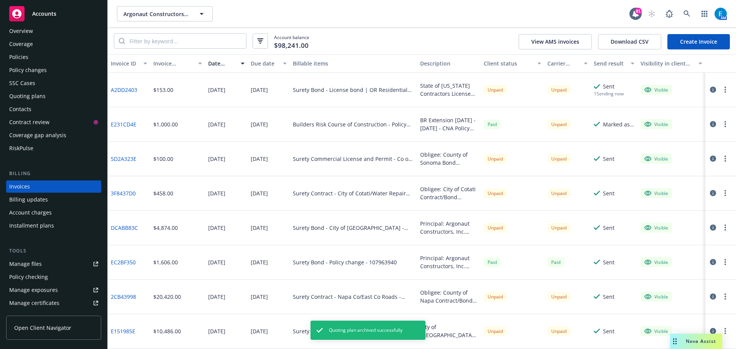
drag, startPoint x: 685, startPoint y: 42, endPoint x: 674, endPoint y: 50, distance: 14.0
click at [686, 42] on link "Create Invoice" at bounding box center [698, 41] width 62 height 15
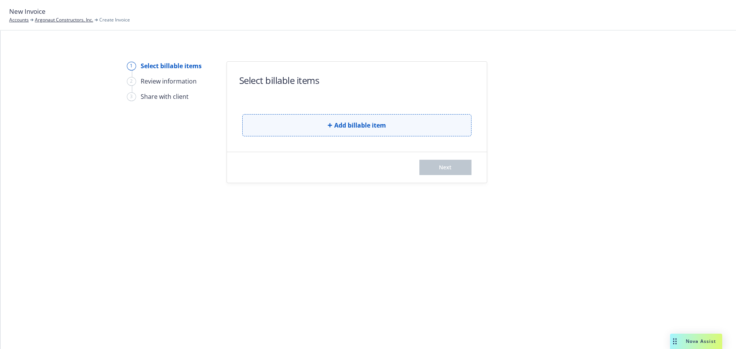
click at [363, 126] on span "Add billable item" at bounding box center [360, 125] width 52 height 9
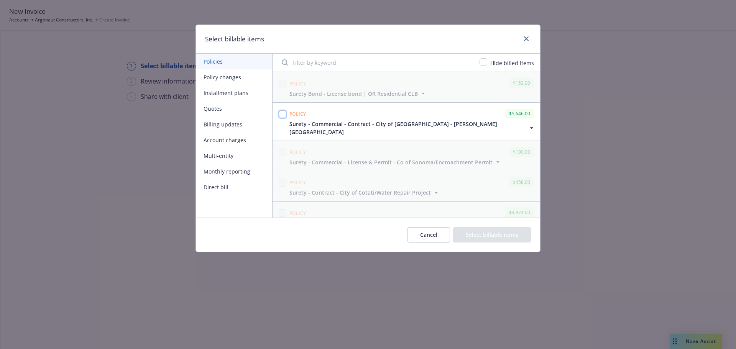
click at [282, 114] on input "checkbox" at bounding box center [283, 114] width 8 height 8
checkbox input "true"
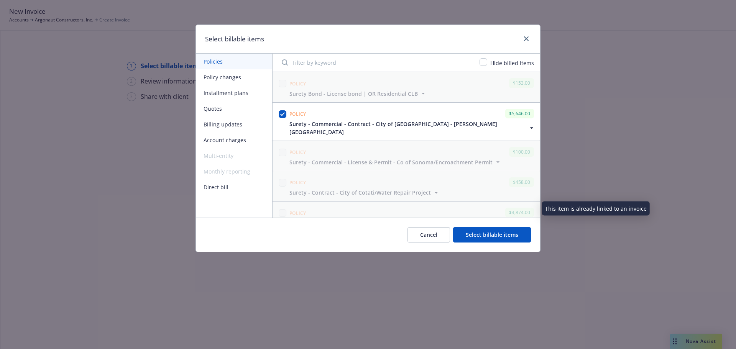
click at [476, 234] on button "Select billable items" at bounding box center [492, 234] width 78 height 15
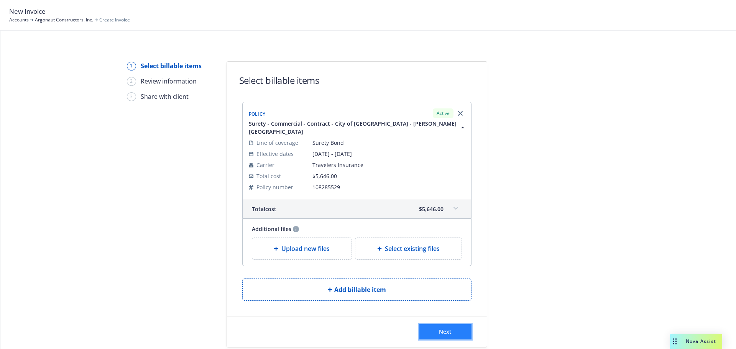
click at [436, 324] on button "Next" at bounding box center [445, 331] width 52 height 15
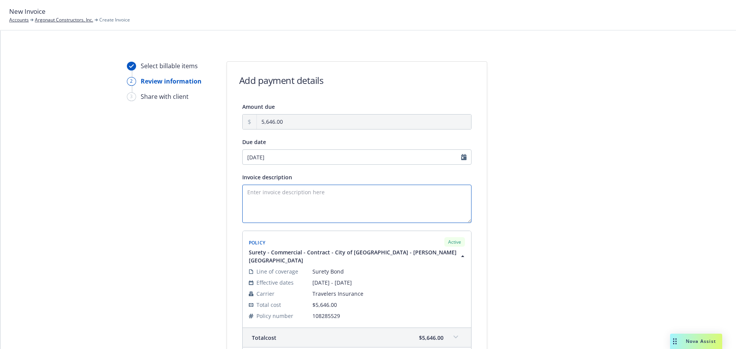
drag, startPoint x: 263, startPoint y: 189, endPoint x: 294, endPoint y: 188, distance: 31.4
click at [262, 189] on textarea "Invoice description" at bounding box center [356, 204] width 229 height 38
drag, startPoint x: 264, startPoint y: 209, endPoint x: 290, endPoint y: 213, distance: 26.3
click at [265, 209] on textarea "Obligee: City of Petaluma Contract/Bond Amount: $925,586.00 Desc:" at bounding box center [356, 204] width 229 height 38
paste textarea "Lucchesi Turf Field Replacement C14502008"
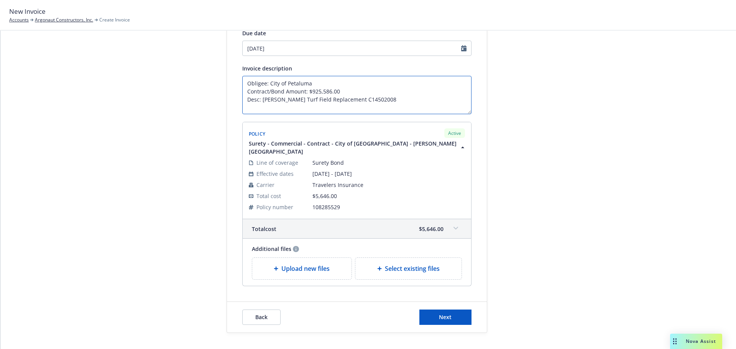
scroll to position [115, 0]
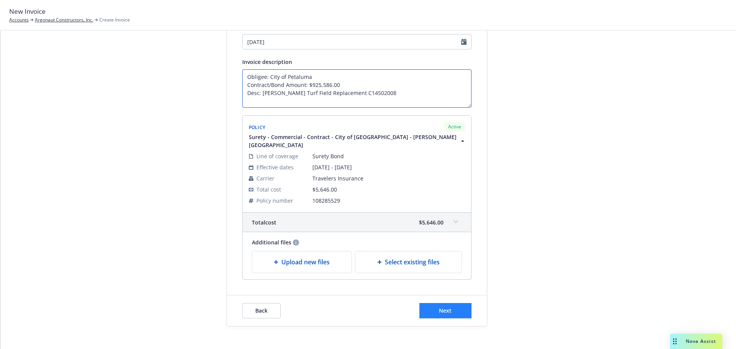
type textarea "Obligee: City of Petaluma Contract/Bond Amount: $925,586.00 Desc: Lucchesi Turf…"
click at [444, 307] on span "Next" at bounding box center [445, 310] width 13 height 7
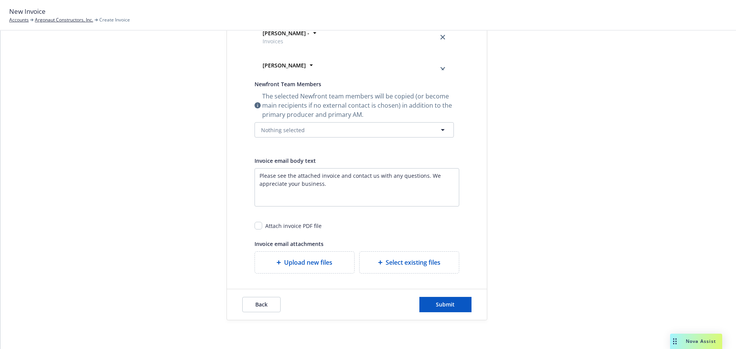
scroll to position [257, 0]
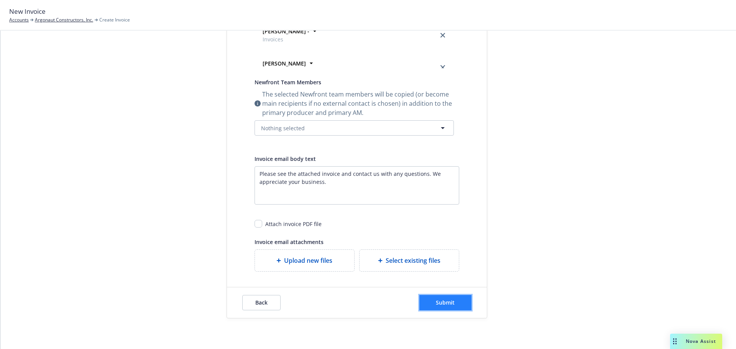
click at [426, 306] on button "Submit" at bounding box center [445, 302] width 52 height 15
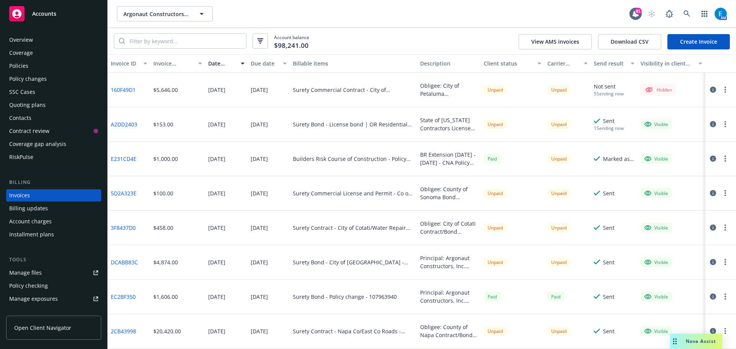
scroll to position [9, 0]
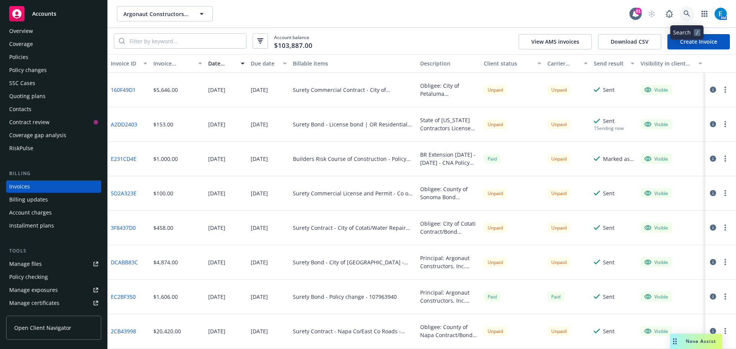
click at [686, 14] on icon at bounding box center [686, 13] width 7 height 7
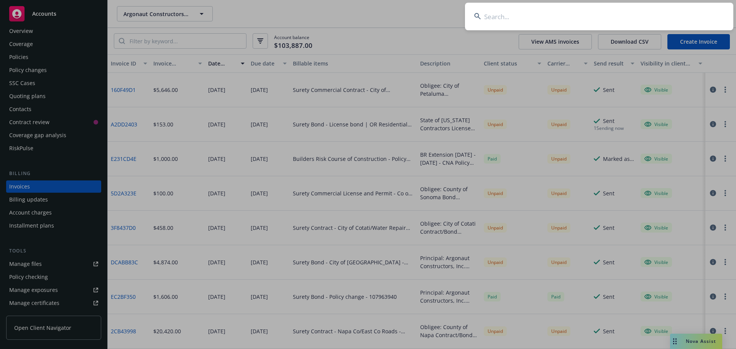
click at [672, 14] on input at bounding box center [599, 17] width 268 height 28
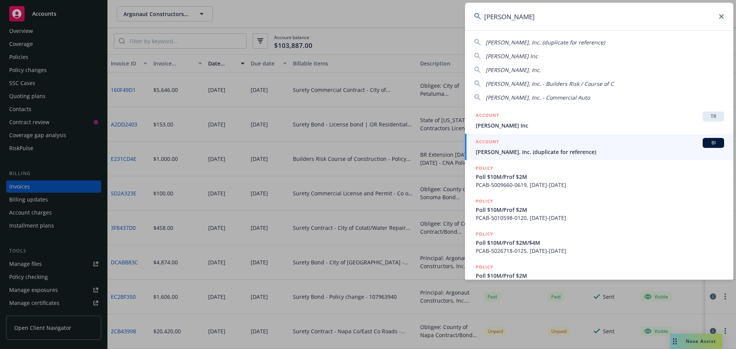
click at [505, 57] on span "[PERSON_NAME] Inc" at bounding box center [511, 55] width 52 height 7
type input "[PERSON_NAME] Inc"
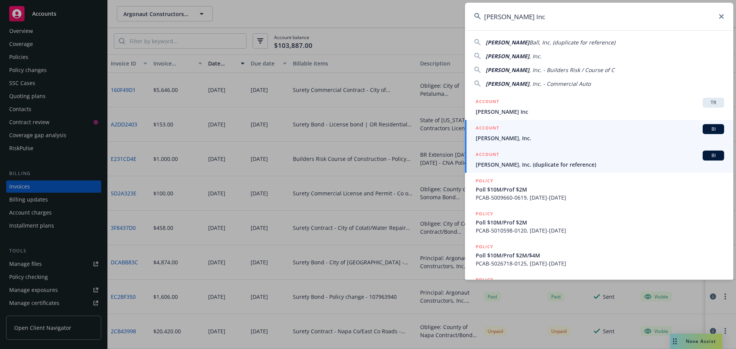
click at [498, 137] on span "[PERSON_NAME], Inc." at bounding box center [599, 138] width 248 height 8
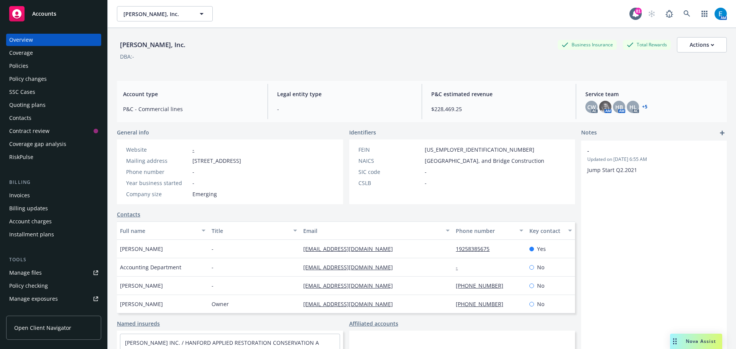
click at [24, 63] on div "Policies" at bounding box center [18, 66] width 19 height 12
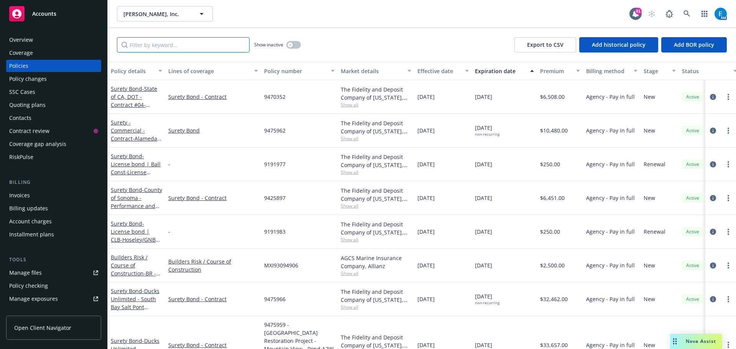
click at [184, 44] on input "Filter by keyword..." at bounding box center [183, 44] width 133 height 15
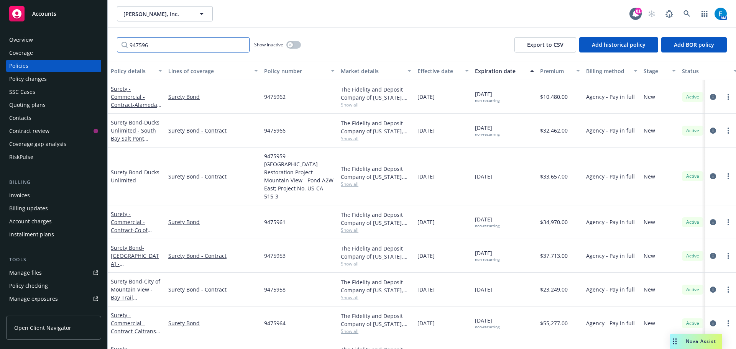
type input "9475968"
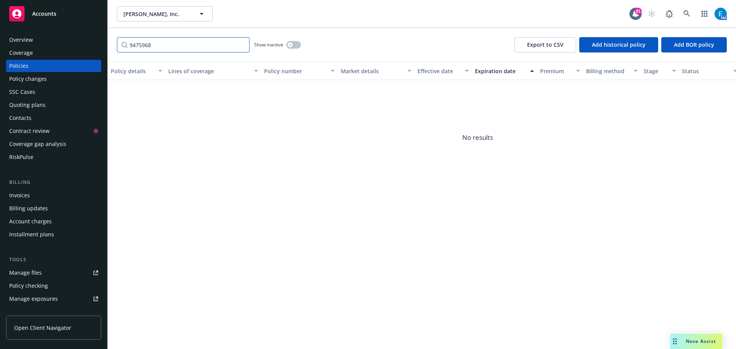
click at [241, 46] on input "9475968" at bounding box center [183, 44] width 133 height 15
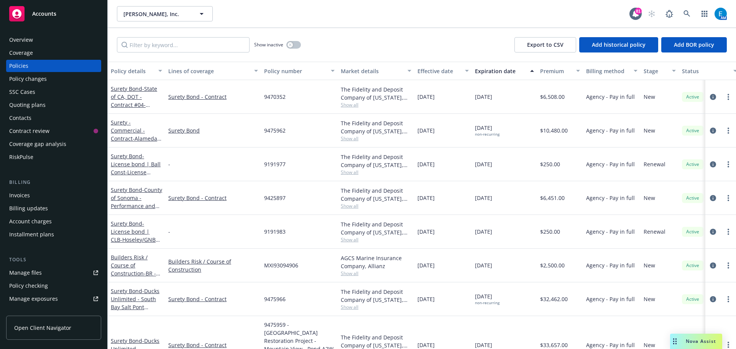
click at [26, 105] on div "Quoting plans" at bounding box center [27, 105] width 36 height 12
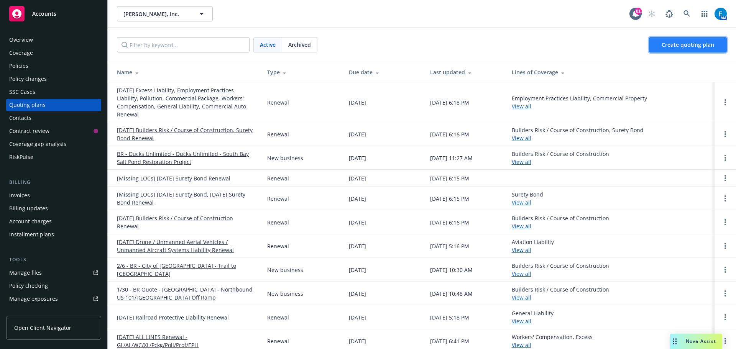
click at [698, 42] on span "Create quoting plan" at bounding box center [687, 44] width 52 height 7
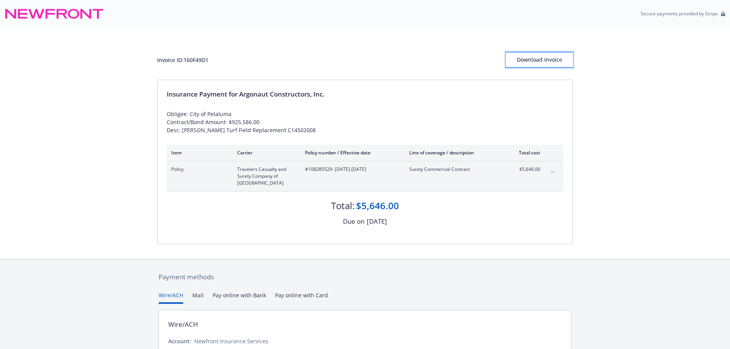
click at [526, 60] on div "Download Invoice" at bounding box center [539, 59] width 67 height 15
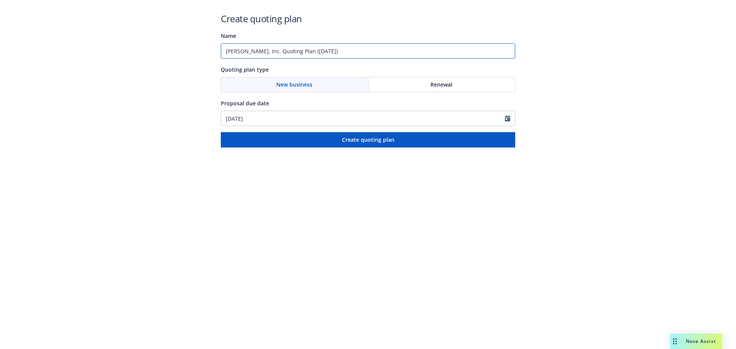
drag, startPoint x: 343, startPoint y: 52, endPoint x: 214, endPoint y: 51, distance: 129.1
click at [214, 51] on div "Create quoting plan Name [PERSON_NAME], Inc. Quoting Plan ([DATE]) Quoting plan…" at bounding box center [368, 74] width 736 height 148
type input "#9475968 Caltrans #05-1H4704"
click at [454, 86] on div "Renewal" at bounding box center [441, 84] width 147 height 15
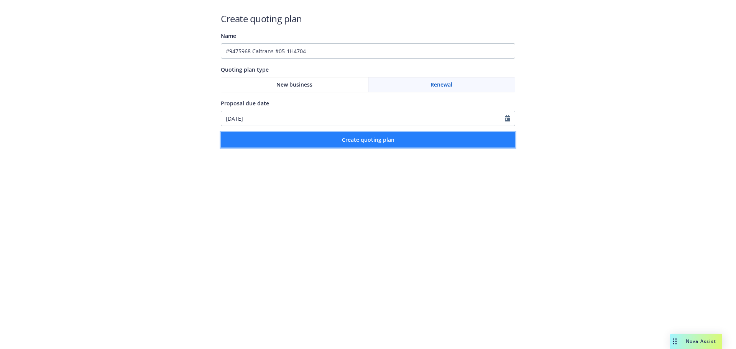
click at [391, 141] on span "Create quoting plan" at bounding box center [368, 139] width 52 height 7
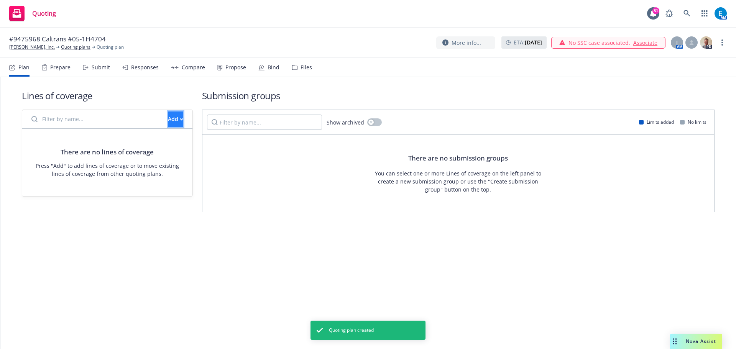
click at [168, 122] on div "Add" at bounding box center [175, 119] width 15 height 15
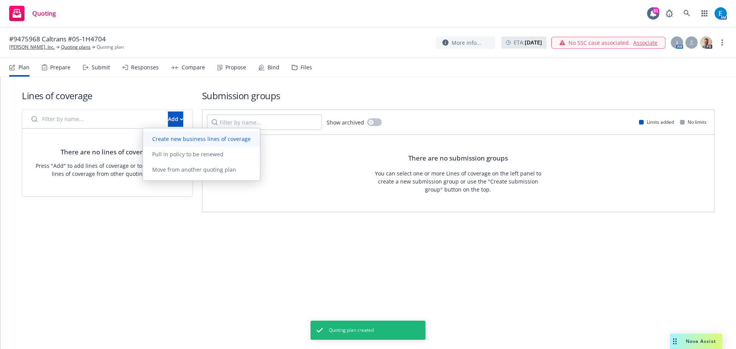
click at [192, 137] on span "Create new business lines of coverage" at bounding box center [201, 138] width 117 height 7
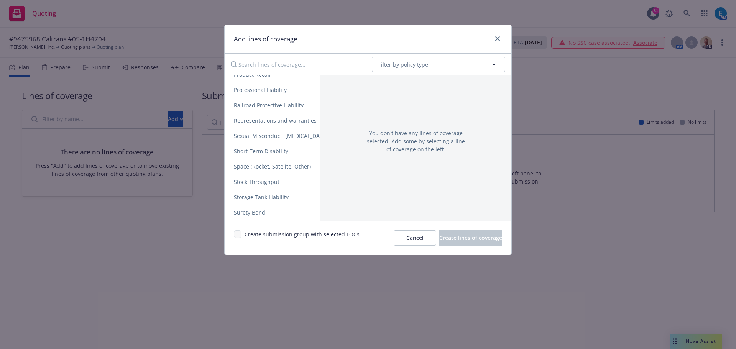
scroll to position [1482, 0]
click at [252, 167] on span "Surety Bond" at bounding box center [250, 166] width 50 height 7
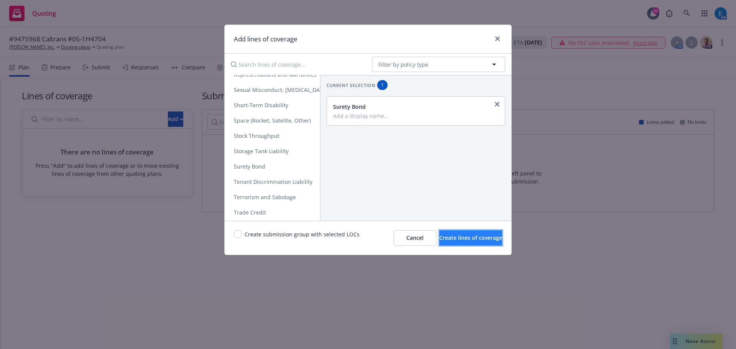
click at [461, 238] on span "Create lines of coverage" at bounding box center [470, 237] width 63 height 7
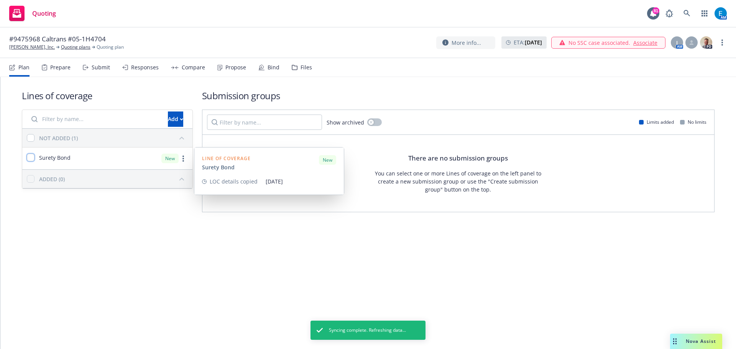
click at [31, 158] on input "checkbox" at bounding box center [31, 158] width 8 height 8
checkbox input "true"
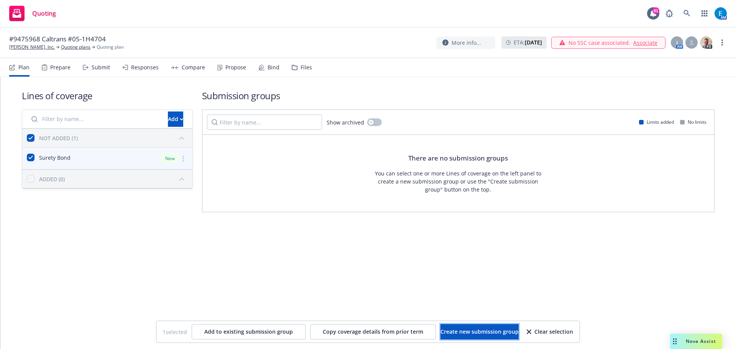
drag, startPoint x: 480, startPoint y: 329, endPoint x: 474, endPoint y: 325, distance: 7.1
click at [480, 330] on span "Create new submission group" at bounding box center [479, 331] width 78 height 7
checkbox input "false"
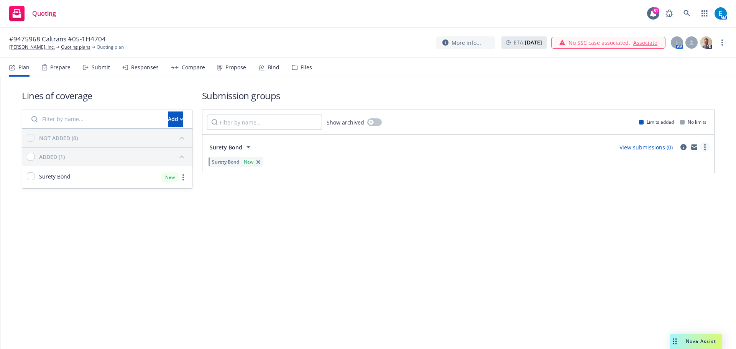
click at [705, 146] on icon "more" at bounding box center [705, 147] width 2 height 6
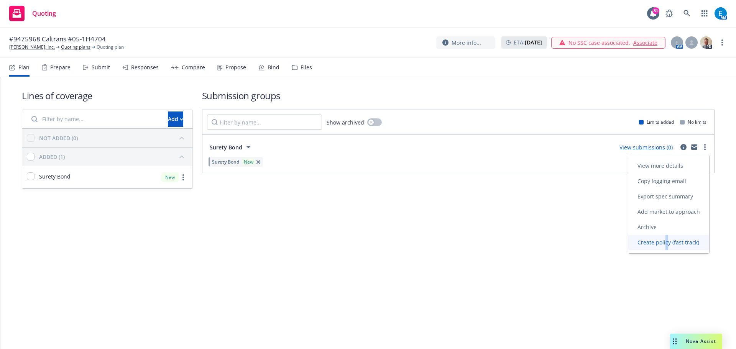
click at [667, 243] on span "Create policy (fast track)" at bounding box center [668, 242] width 80 height 7
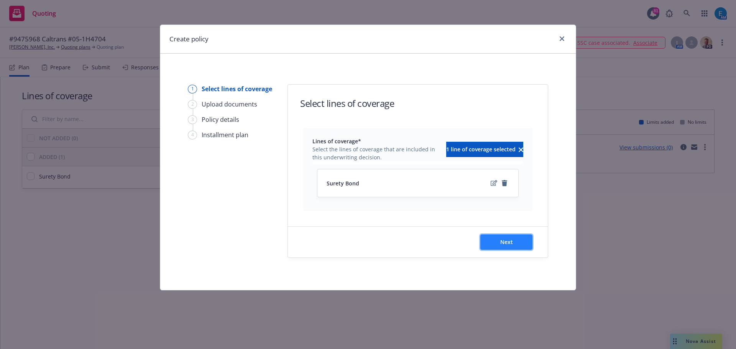
click at [511, 240] on span "Next" at bounding box center [506, 241] width 13 height 7
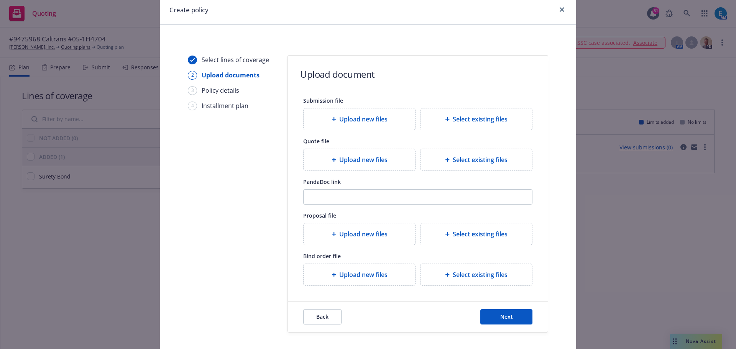
scroll to position [70, 0]
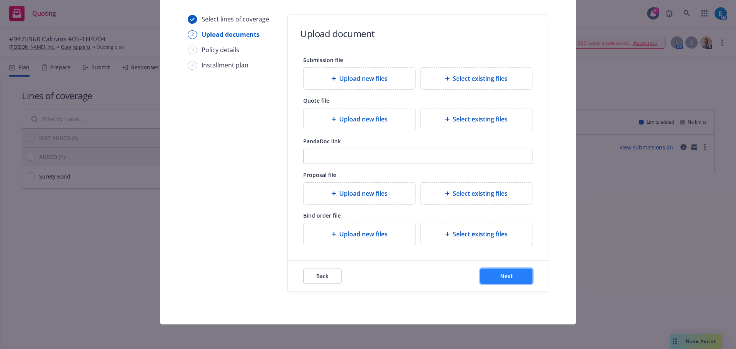
click at [518, 275] on button "Next" at bounding box center [506, 276] width 52 height 15
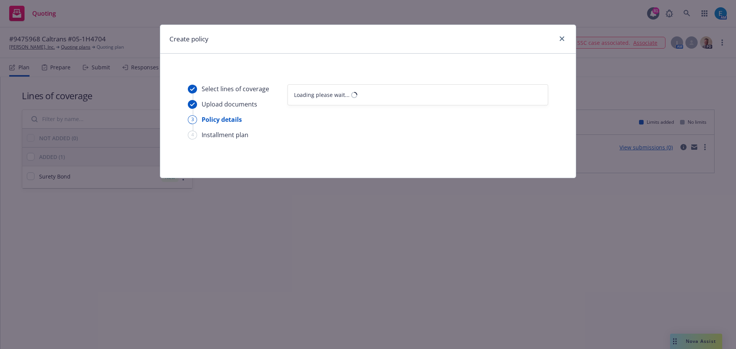
scroll to position [0, 0]
select select "12"
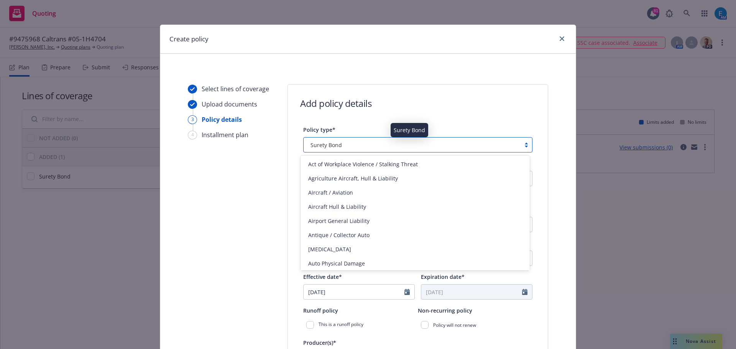
click at [380, 144] on div "Surety Bond" at bounding box center [411, 145] width 209 height 8
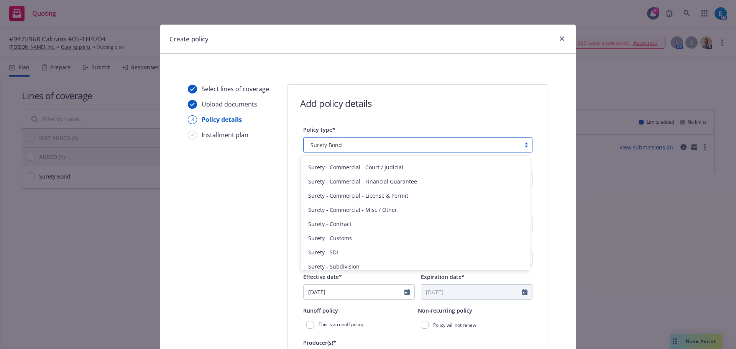
scroll to position [1810, 0]
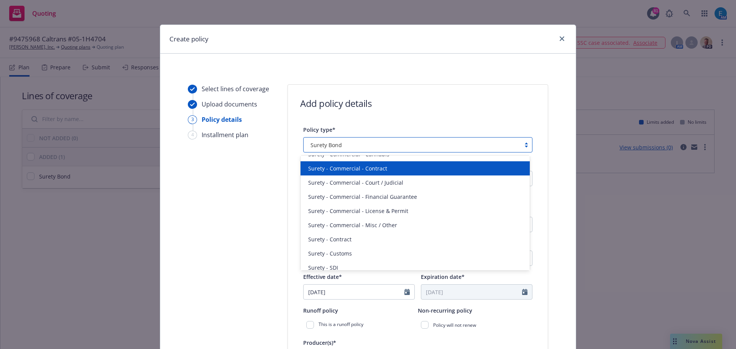
click at [380, 169] on span "Surety - Commercial - Contract" at bounding box center [347, 168] width 79 height 8
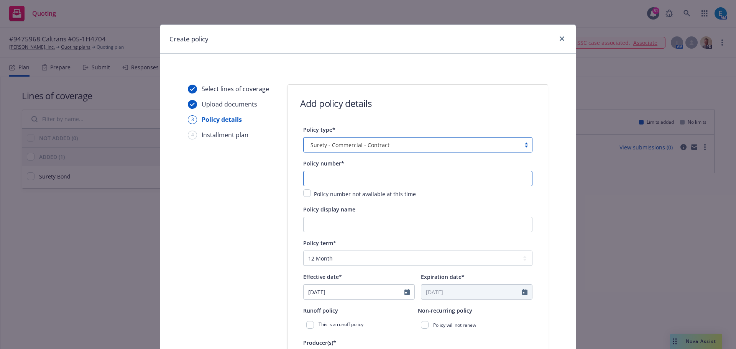
click at [338, 177] on input "text" at bounding box center [417, 178] width 229 height 15
type input "9475968"
click at [342, 220] on input "Policy display name" at bounding box center [417, 224] width 229 height 15
type input "Caltrans #05-1H4704"
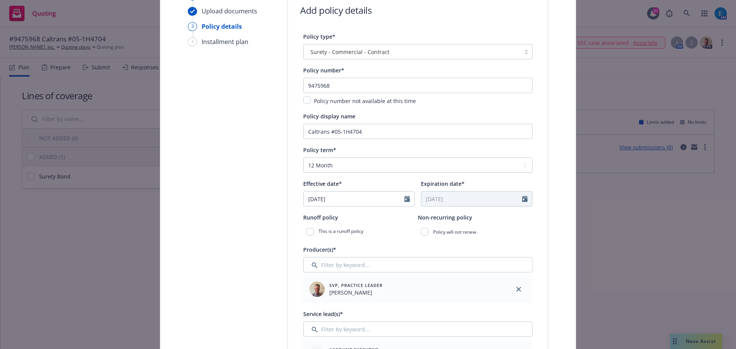
scroll to position [95, 0]
click at [352, 165] on select "Select policy term 12 Month 6 Month 4 Month 3 Month 2 Month 1 Month 36 Month (3…" at bounding box center [417, 163] width 229 height 15
select select "other"
click at [303, 156] on select "Select policy term 12 Month 6 Month 4 Month 3 Month 2 Month 1 Month 36 Month (3…" at bounding box center [417, 163] width 229 height 15
click at [405, 197] on icon "Calendar" at bounding box center [406, 197] width 5 height 6
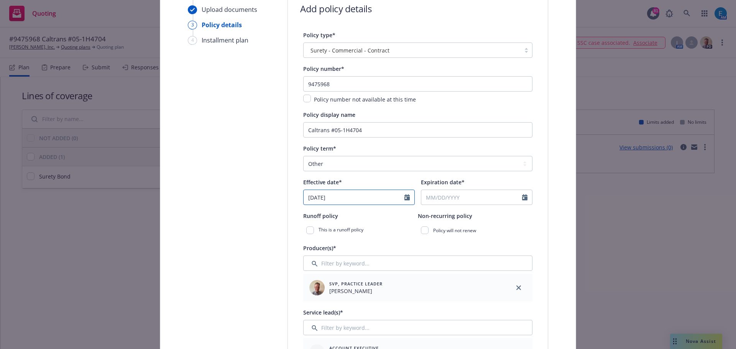
select select "9"
click at [323, 254] on span "8" at bounding box center [325, 254] width 11 height 10
type input "09/08/2025"
click at [462, 200] on input "Expiration date*" at bounding box center [471, 197] width 101 height 15
select select "9"
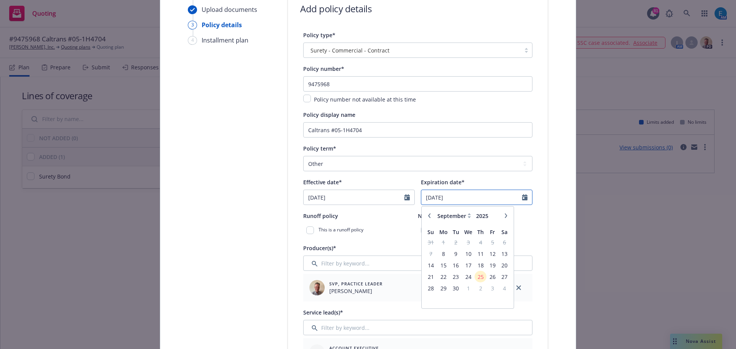
type input "05/23/2031"
click at [421, 231] on input "checkbox" at bounding box center [425, 230] width 8 height 8
checkbox input "true"
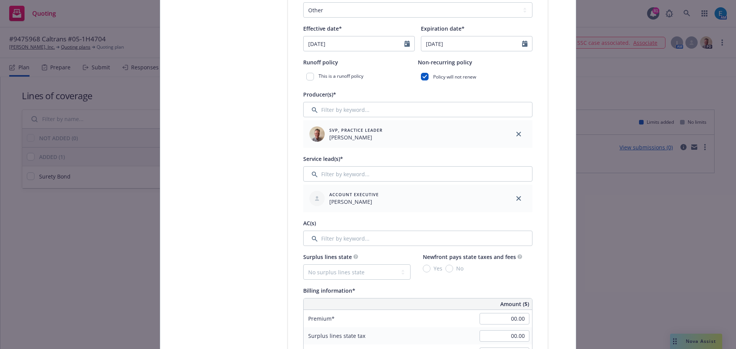
scroll to position [320, 0]
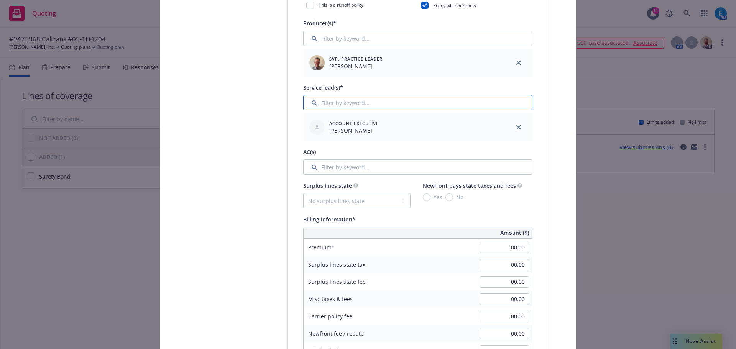
click at [365, 102] on input "Filter by keyword..." at bounding box center [417, 102] width 229 height 15
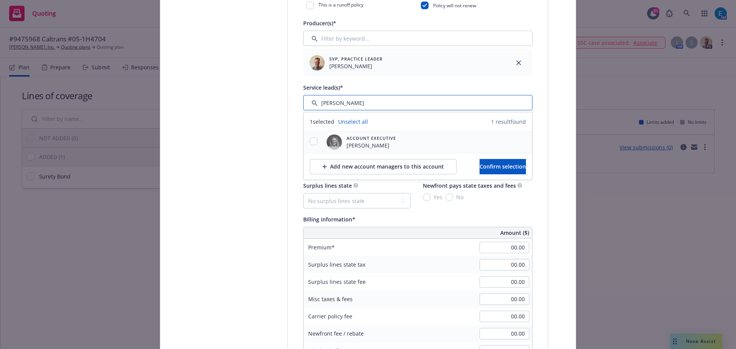
type input "erin"
click at [311, 141] on input "checkbox" at bounding box center [314, 142] width 8 height 8
checkbox input "true"
click at [486, 166] on span "Confirm selection" at bounding box center [502, 166] width 46 height 7
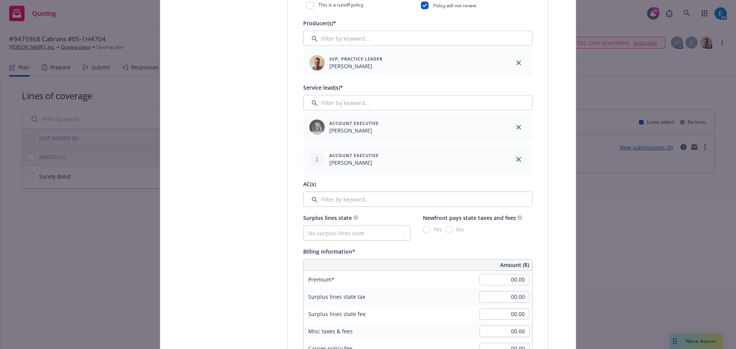
click at [516, 160] on icon "close" at bounding box center [518, 159] width 5 height 5
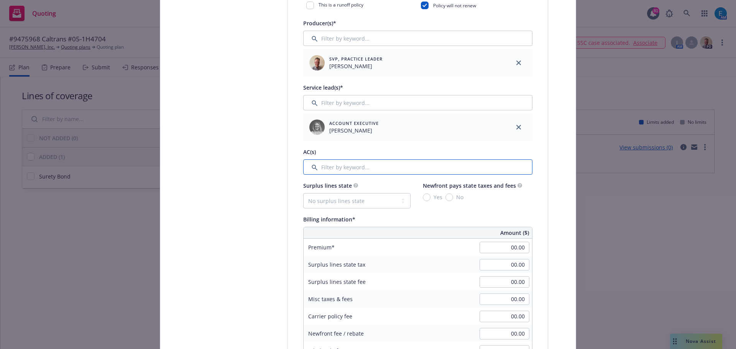
click at [364, 167] on input "Filter by keyword..." at bounding box center [417, 166] width 229 height 15
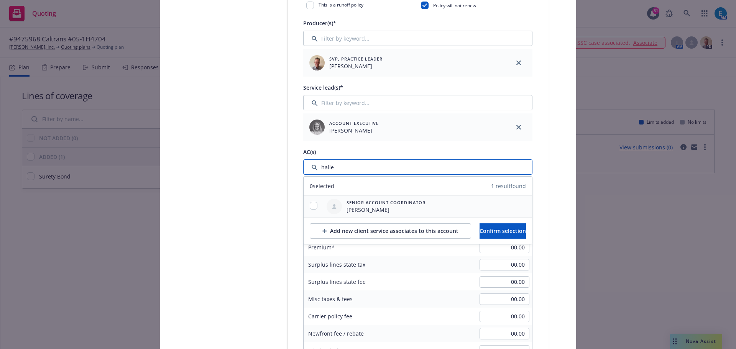
type input "halle"
click at [310, 207] on input "checkbox" at bounding box center [314, 206] width 8 height 8
checkbox input "true"
click at [497, 229] on span "Confirm selection" at bounding box center [502, 230] width 46 height 7
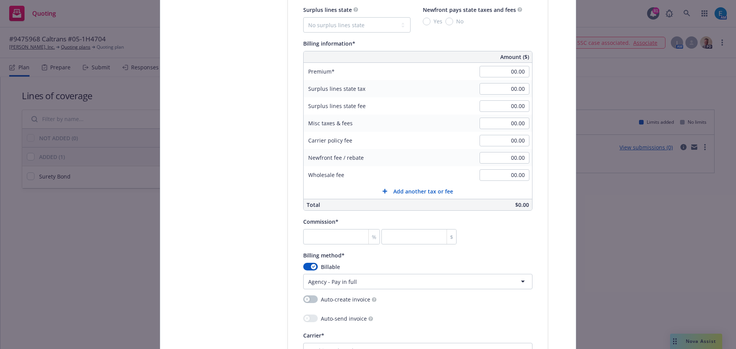
scroll to position [529, 0]
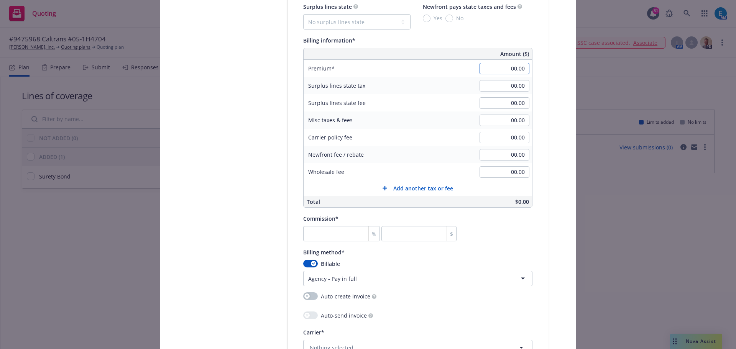
click at [496, 69] on input "00.00" at bounding box center [504, 68] width 50 height 11
type input "73,328.00"
click at [408, 235] on input "number" at bounding box center [418, 233] width 75 height 15
type input "0"
click at [389, 233] on input "0" at bounding box center [418, 233] width 75 height 15
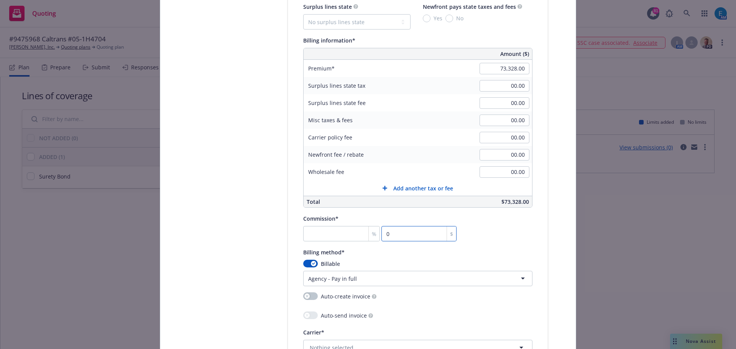
type input "0.001"
type input "01"
type input "0.014"
type input "010"
type input "0.001"
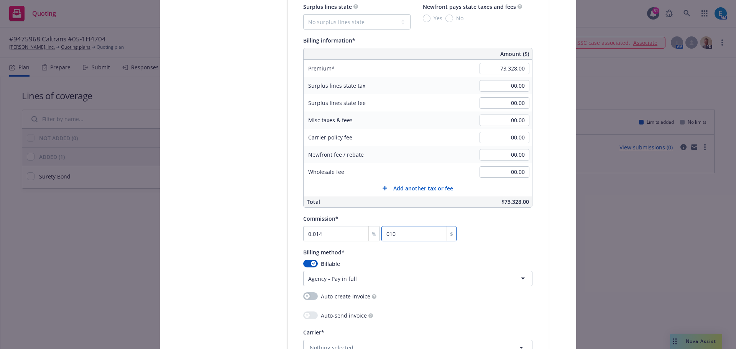
type input "01"
drag, startPoint x: 394, startPoint y: 234, endPoint x: 365, endPoint y: 234, distance: 29.1
click at [365, 234] on div "% 0 $" at bounding box center [379, 233] width 153 height 15
type input "0"
type input "0.001"
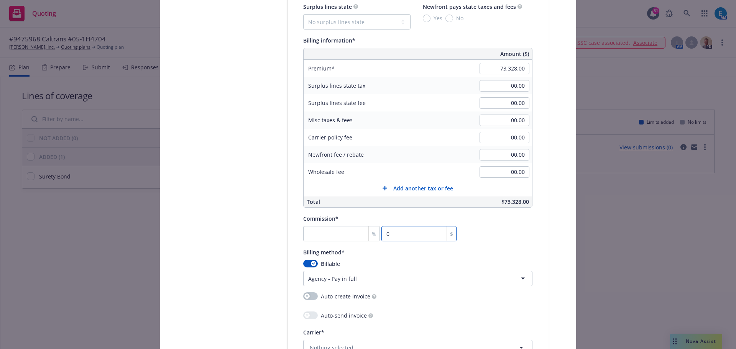
type input "01"
type input "0.014"
type input "010"
type input "0.143"
type input "0105"
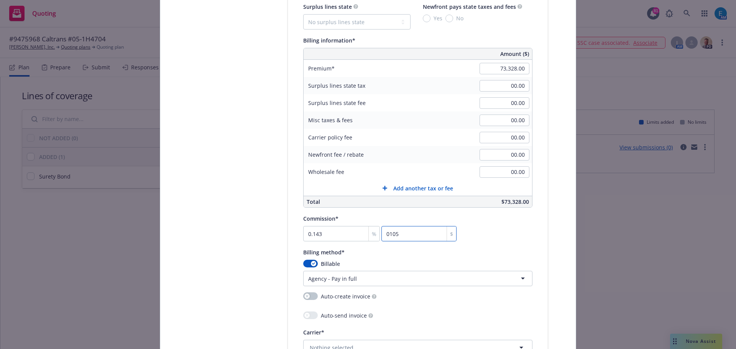
type input "1.435"
type input "01052"
type input "14.355"
type input "10526.23"
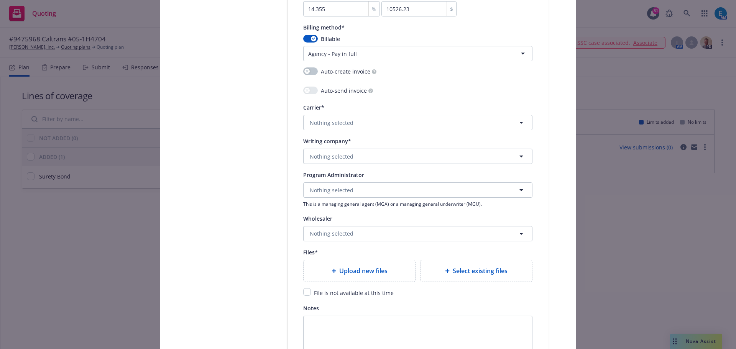
scroll to position [756, 0]
click at [346, 120] on span "Nothing selected" at bounding box center [332, 121] width 44 height 8
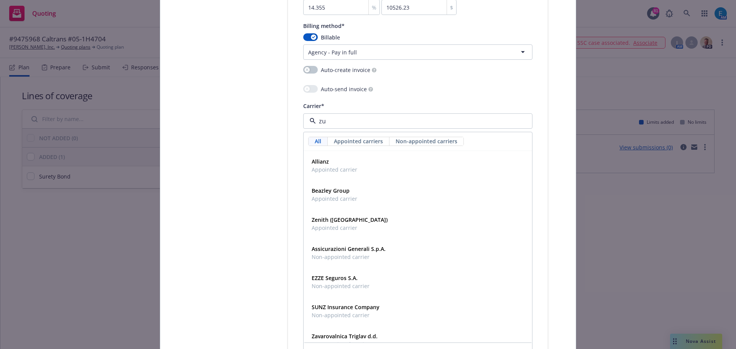
type input "zur"
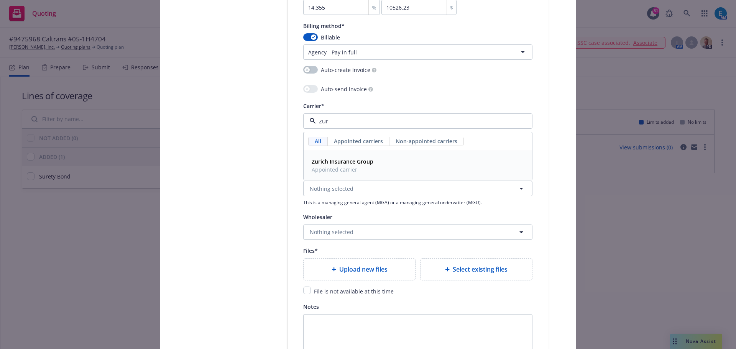
click at [347, 163] on strong "Zurich Insurance Group" at bounding box center [342, 161] width 62 height 7
click at [347, 155] on span "Nothing selected" at bounding box center [332, 155] width 44 height 8
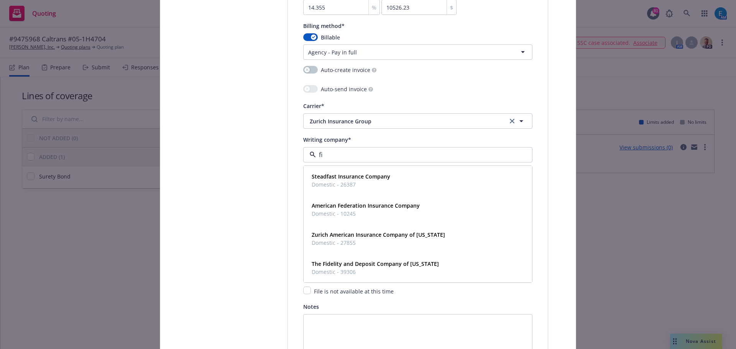
type input "fid"
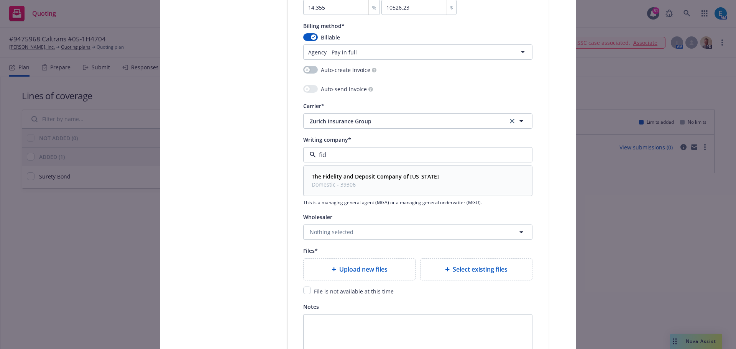
click at [352, 175] on strong "The Fidelity and Deposit Company of [US_STATE]" at bounding box center [374, 176] width 127 height 7
click at [363, 270] on span "Upload new files" at bounding box center [363, 269] width 48 height 9
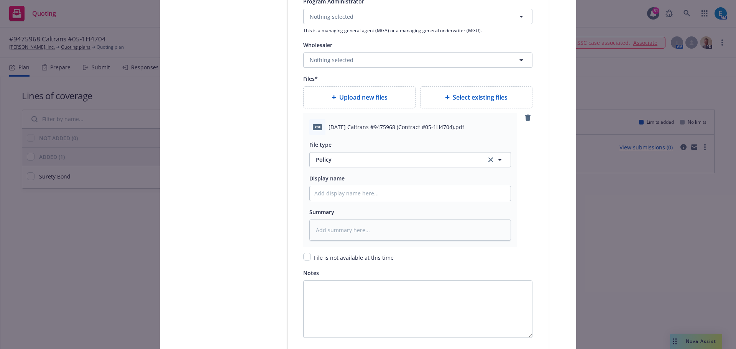
scroll to position [934, 0]
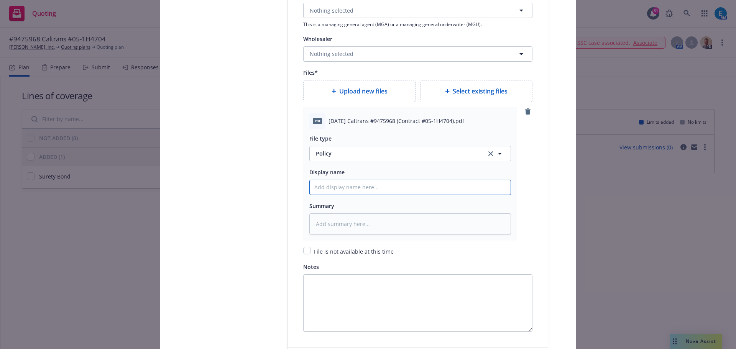
click at [390, 187] on input "Policy display name" at bounding box center [410, 187] width 201 height 15
type input "2"
type textarea "x"
type input "20"
type textarea "x"
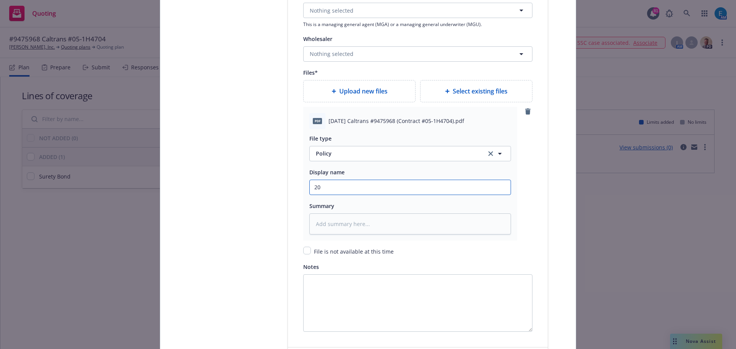
type input "202"
type textarea "x"
type input "2025"
type textarea "x"
type input "2025"
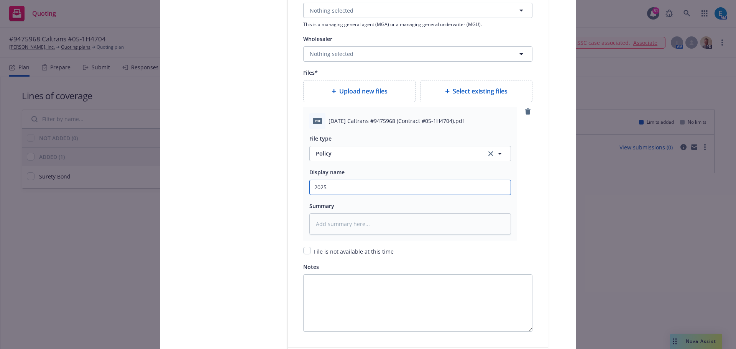
type textarea "x"
type input "2025 0"
type textarea "x"
type input "2025 09"
type textarea "x"
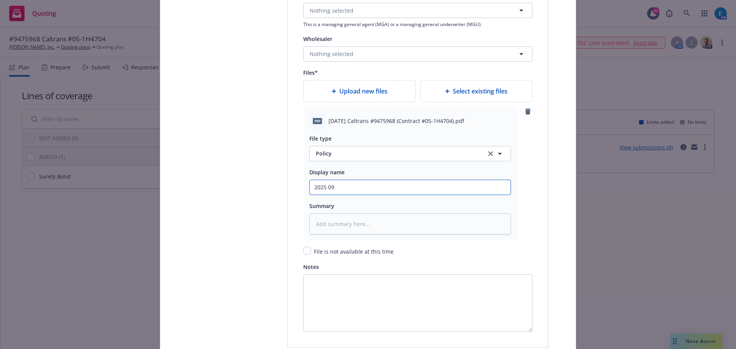
type input "2025 09"
type textarea "x"
type input "2025 09 0"
type textarea "x"
type input "2025 09 08"
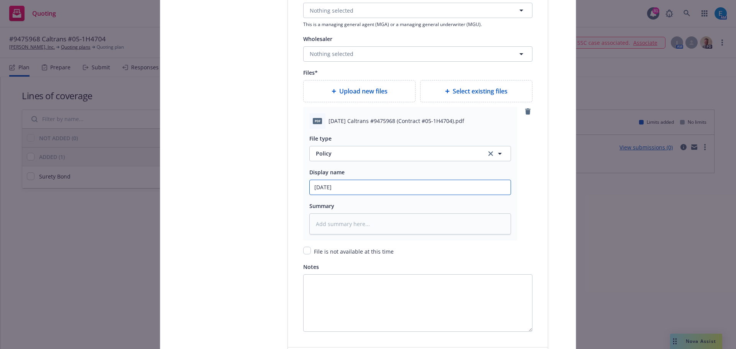
type textarea "x"
type input "2025 09 08"
type textarea "x"
type input "2025 09 08 C"
type textarea "x"
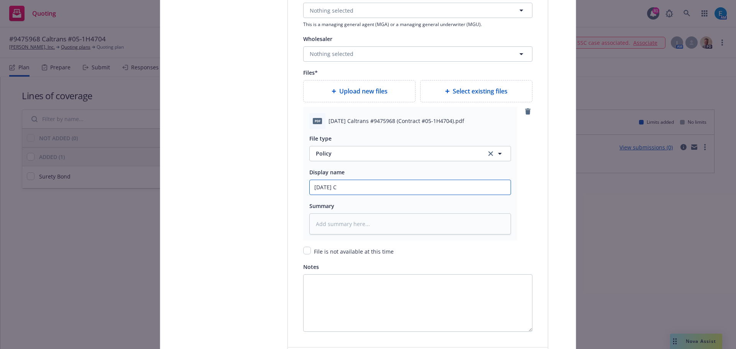
type input "2025 09 08 Ca"
type textarea "x"
type input "2025 09 08 Cal"
type textarea "x"
type input "2025 09 08 Calt"
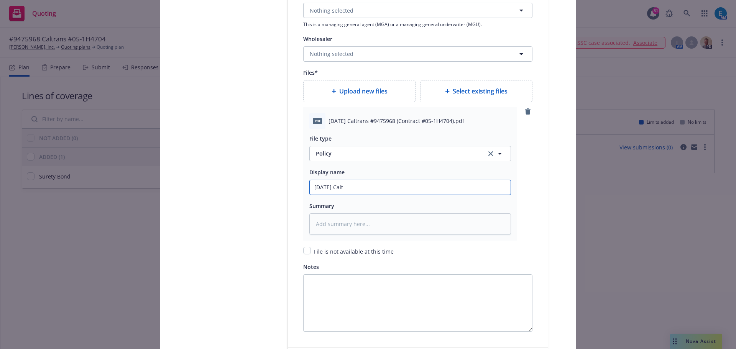
type textarea "x"
type input "2025 09 08 Caltr"
type textarea "x"
type input "2025 09 08 Caltra"
type textarea "x"
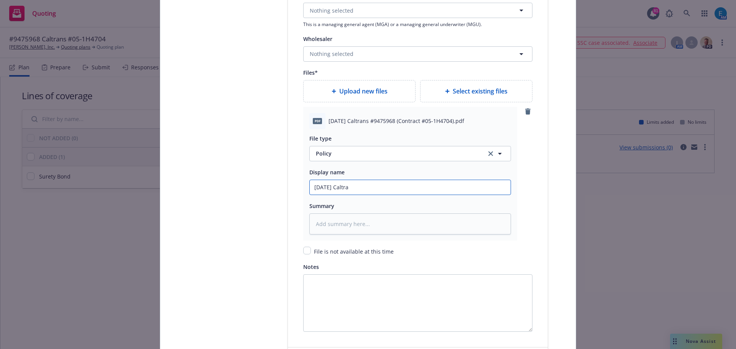
type input "2025 09 08 Caltran"
type textarea "x"
type input "2025 09 08 Caltrans"
type textarea "x"
type input "2025 09 08 Caltrans"
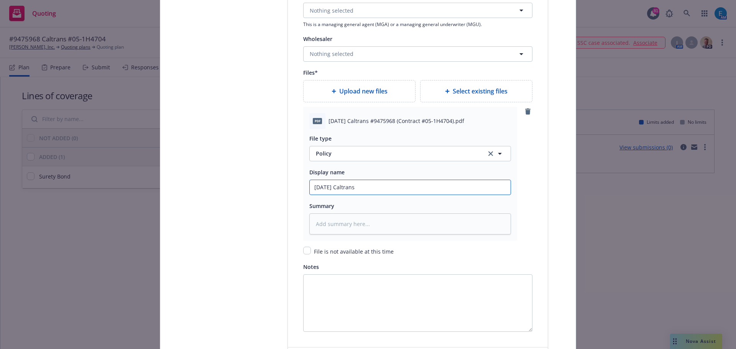
type textarea "x"
type input "2025 09 08 Caltrans #"
type textarea "x"
type input "2025 09 08 Caltrans #9"
type textarea "x"
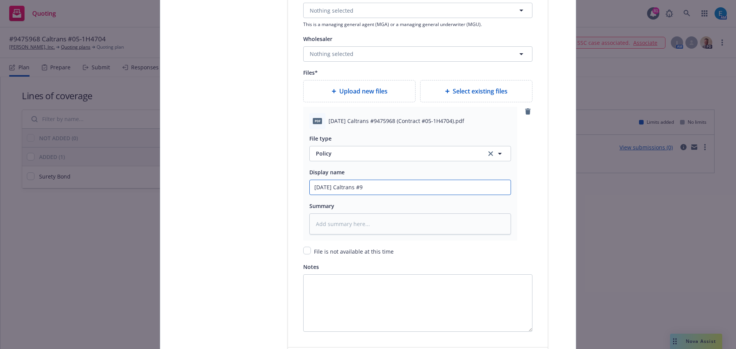
type input "2025 09 08 Caltrans #94"
type textarea "x"
type input "2025 09 08 Caltrans #947"
type textarea "x"
type input "2025 09 08 Caltrans #9475"
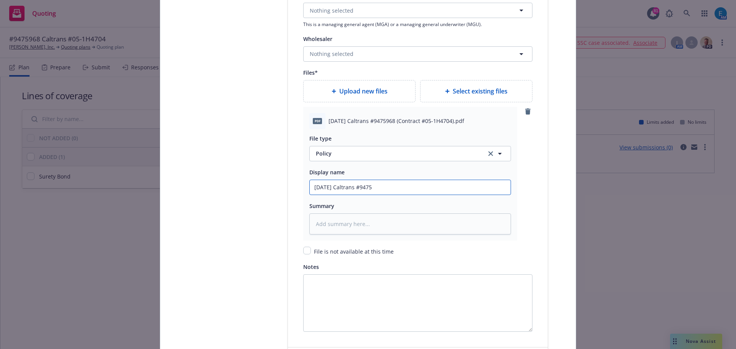
type textarea "x"
type input "2025 09 08 Caltrans #94759"
type textarea "x"
type input "2025 09 08 Caltrans #947596"
type textarea "x"
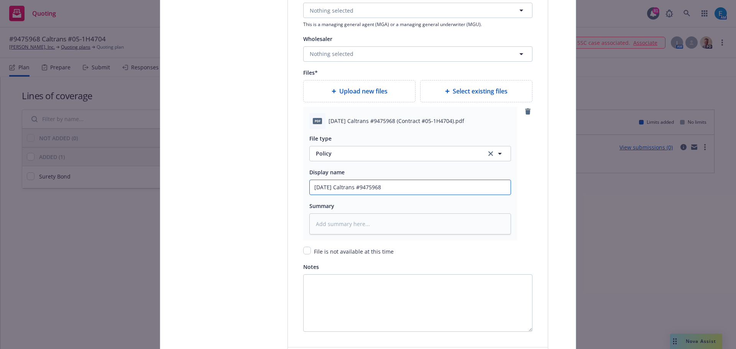
drag, startPoint x: 389, startPoint y: 185, endPoint x: 287, endPoint y: 179, distance: 102.5
type input "2025 09 08 Caltrans #9475968"
click at [357, 221] on textarea at bounding box center [410, 223] width 202 height 21
paste textarea "2025 09 08 Caltrans #9475968"
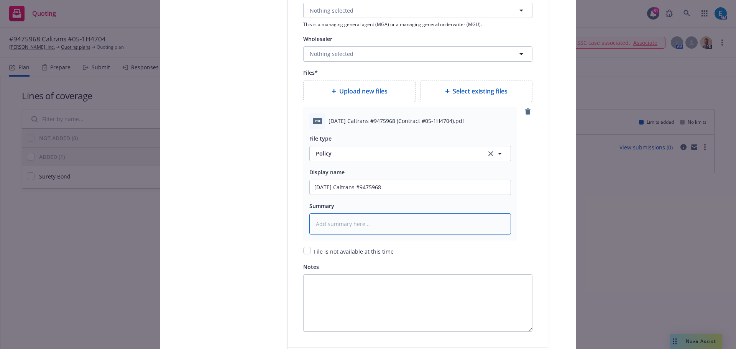
type textarea "x"
type textarea "2025 09 08 Caltrans #9475968"
click at [349, 90] on span "Upload new files" at bounding box center [363, 91] width 48 height 9
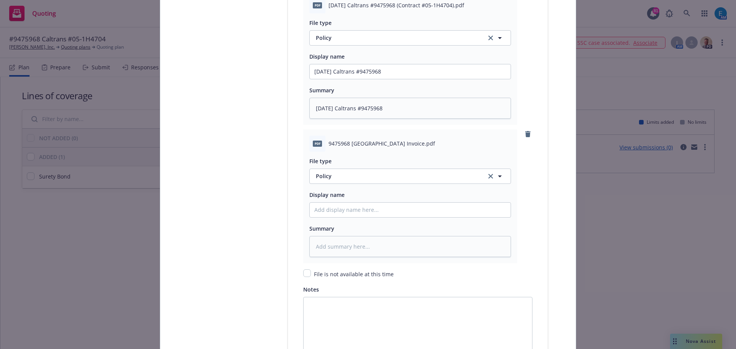
scroll to position [1051, 0]
click at [352, 206] on input "Policy display name" at bounding box center [410, 208] width 201 height 15
type textarea "x"
type input "i"
type textarea "x"
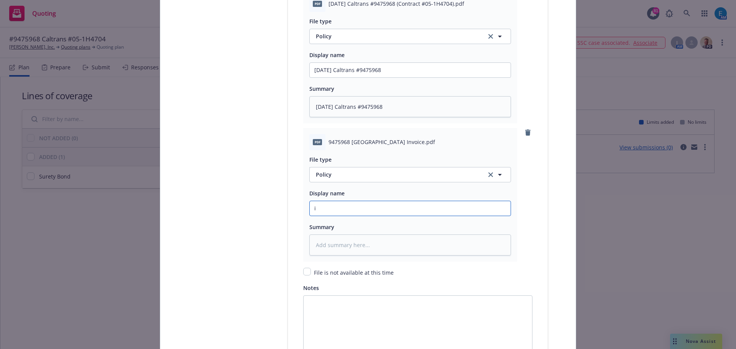
type input "in"
type textarea "x"
type input "inv"
click at [352, 174] on span "Policy" at bounding box center [396, 174] width 161 height 8
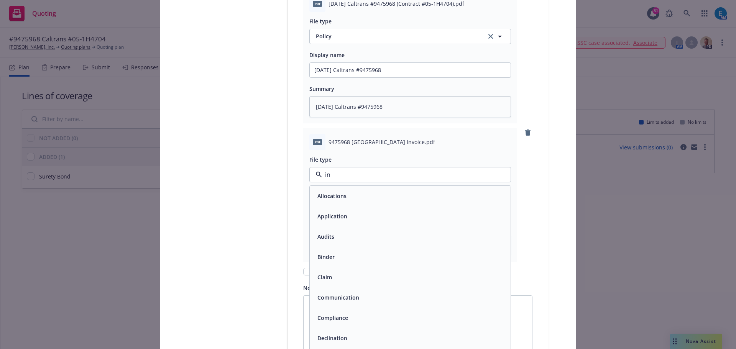
type input "inv"
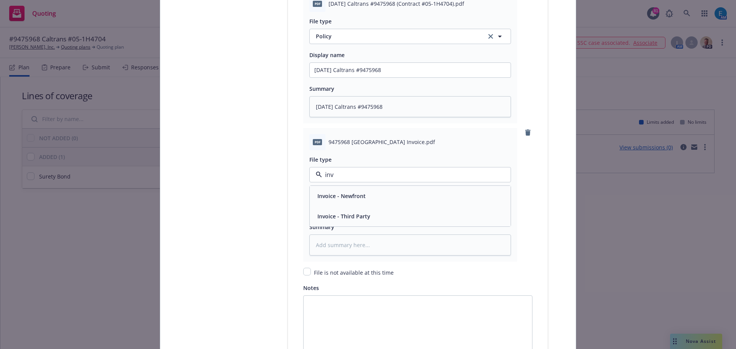
click at [331, 213] on span "Invoice - Third Party" at bounding box center [343, 216] width 53 height 8
drag, startPoint x: 324, startPoint y: 207, endPoint x: 245, endPoint y: 190, distance: 81.2
type textarea "x"
type input "#"
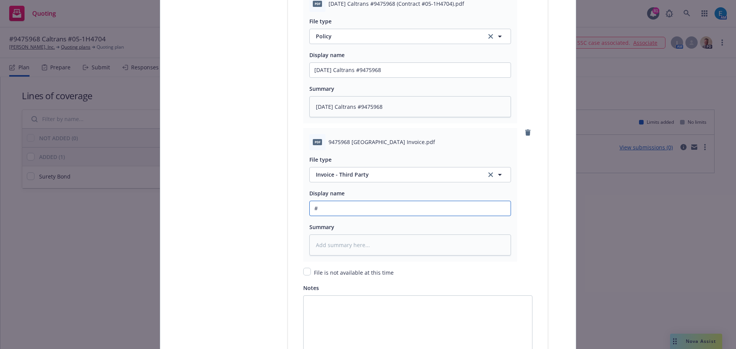
type textarea "x"
type input "9"
type textarea "x"
type input "94"
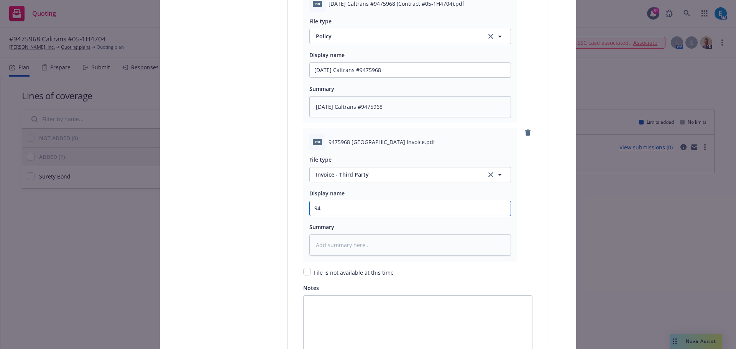
type textarea "x"
type input "947"
type textarea "x"
type input "9475"
type textarea "x"
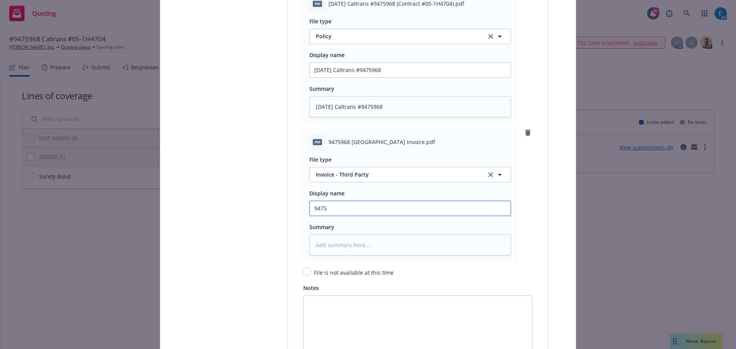
type input "94759"
type textarea "x"
type input "947596"
type textarea "x"
type input "9475968"
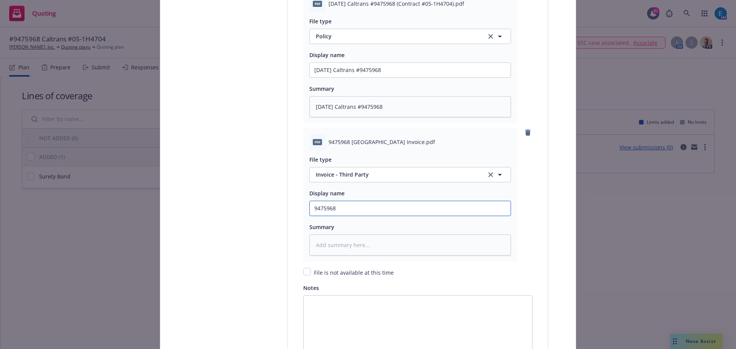
type textarea "x"
type input "9475968"
type textarea "x"
type input "9475968 Z"
type textarea "x"
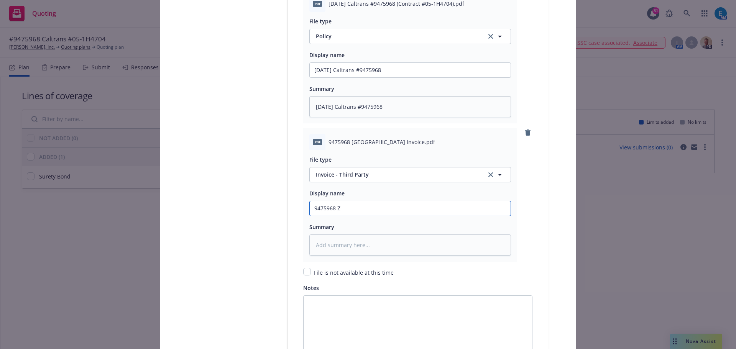
type input "9475968 Zu"
type textarea "x"
type input "9475968 Zur"
type textarea "x"
type input "9475968 Zuri"
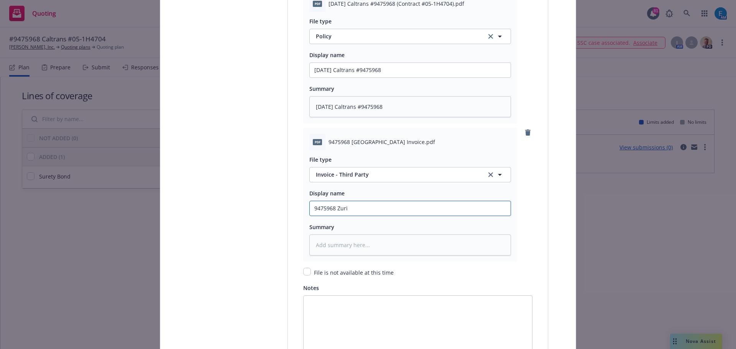
type textarea "x"
type input "9475968 Zuric"
type textarea "x"
type input "9475968 Zurich"
type textarea "x"
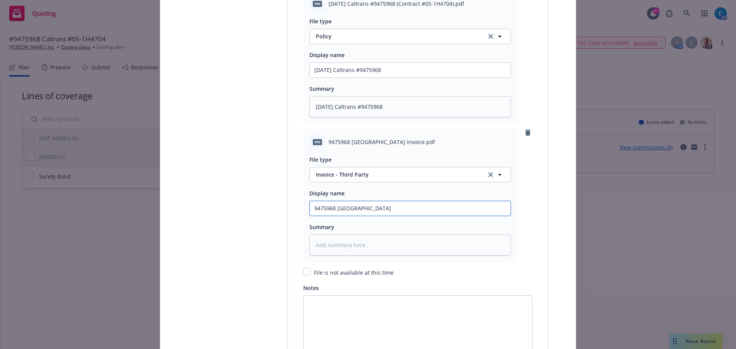
type input "9475968 Zurich I"
type textarea "x"
type input "9475968 Zurich In"
type textarea "x"
type input "9475968 Zurich Inv"
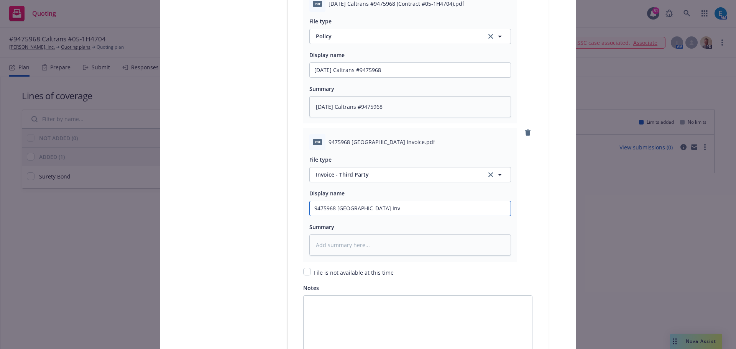
type textarea "x"
type input "9475968 Zurich Invo"
type textarea "x"
type input "9475968 Zurich Invoi"
type textarea "x"
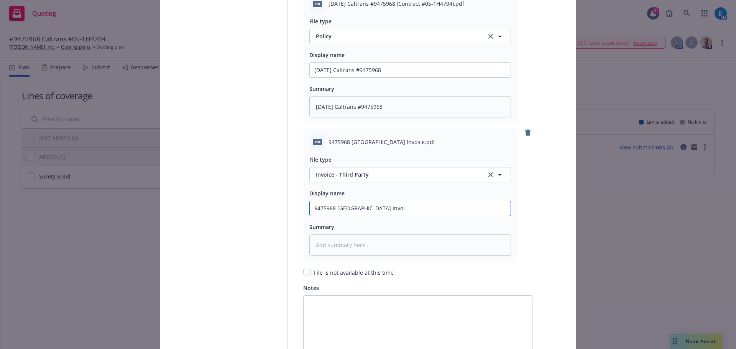
type input "9475968 Zurich Invoic"
type textarea "x"
drag, startPoint x: 371, startPoint y: 206, endPoint x: 277, endPoint y: 192, distance: 94.4
type input "9475968 Zurich Invoice"
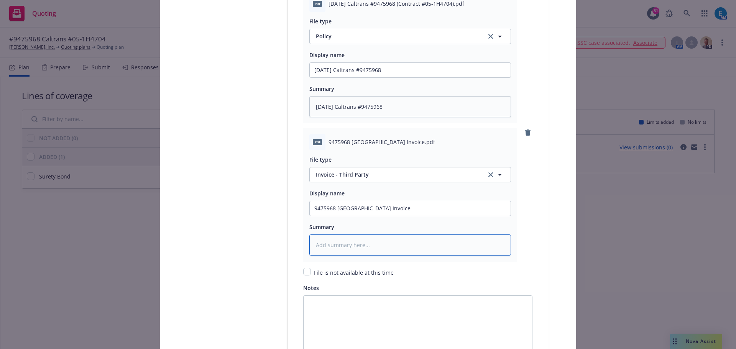
click at [321, 244] on textarea at bounding box center [410, 244] width 202 height 21
paste textarea "9475968 Zurich Invoice"
type textarea "x"
type textarea "9475968 Zurich Invoice"
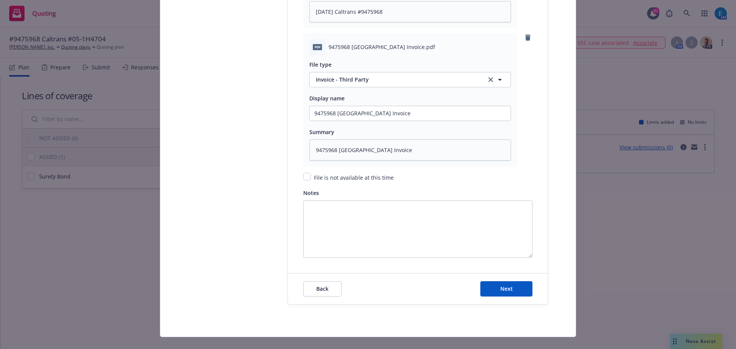
scroll to position [1151, 0]
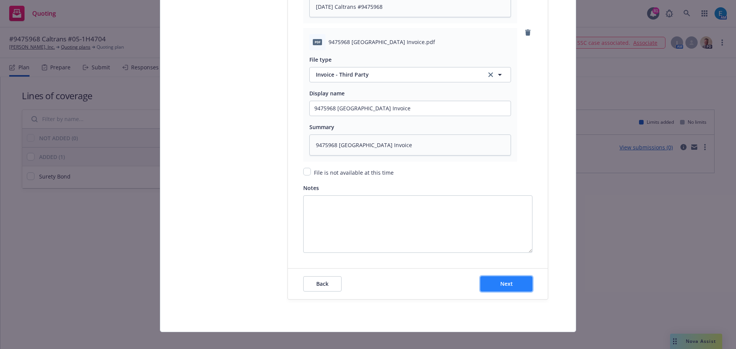
click at [508, 282] on span "Next" at bounding box center [506, 283] width 13 height 7
type textarea "x"
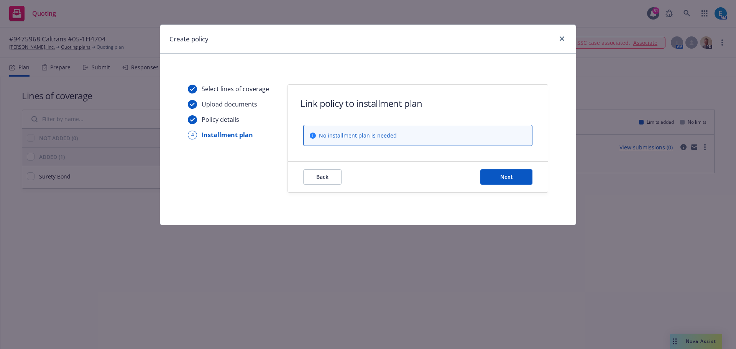
scroll to position [0, 0]
click at [491, 175] on button "Next" at bounding box center [506, 176] width 52 height 15
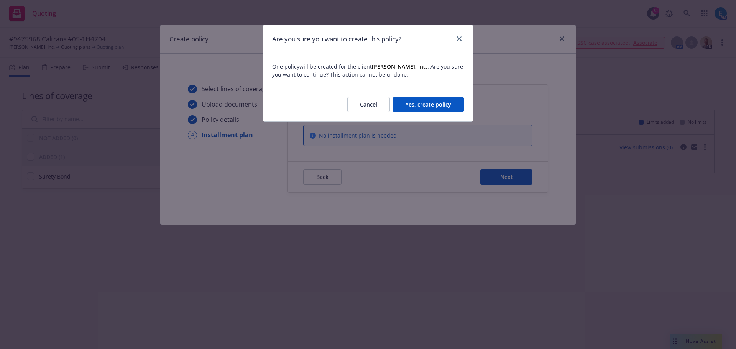
click at [444, 103] on button "Yes, create policy" at bounding box center [428, 104] width 71 height 15
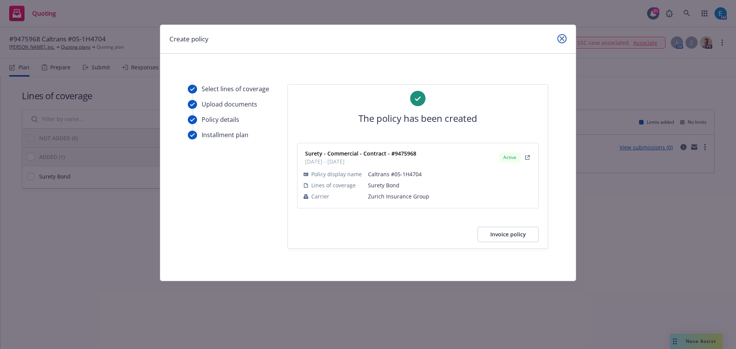
click at [559, 41] on link "close" at bounding box center [561, 38] width 9 height 9
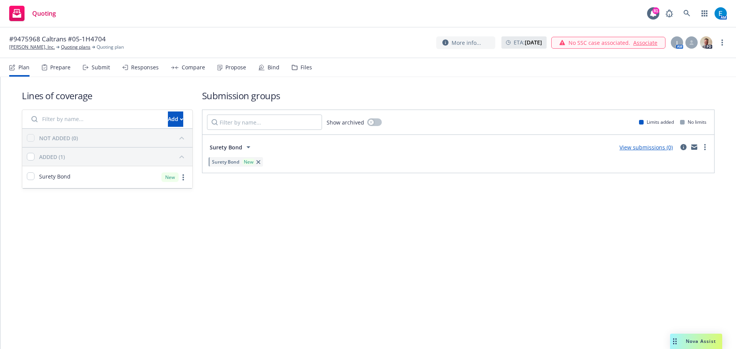
drag, startPoint x: 67, startPoint y: 48, endPoint x: 77, endPoint y: 51, distance: 11.0
click at [67, 48] on link "Quoting plans" at bounding box center [76, 47] width 30 height 7
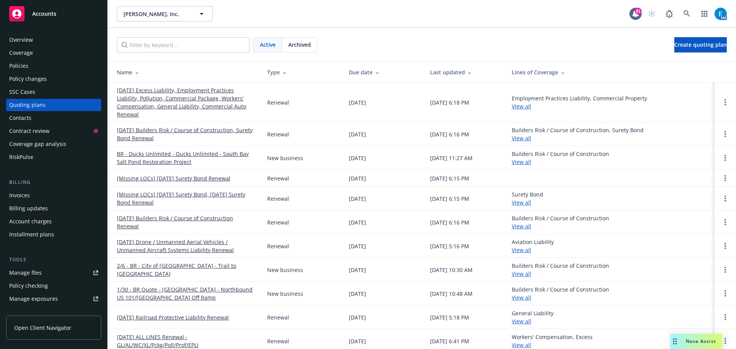
click at [24, 195] on div "Invoices" at bounding box center [19, 195] width 21 height 12
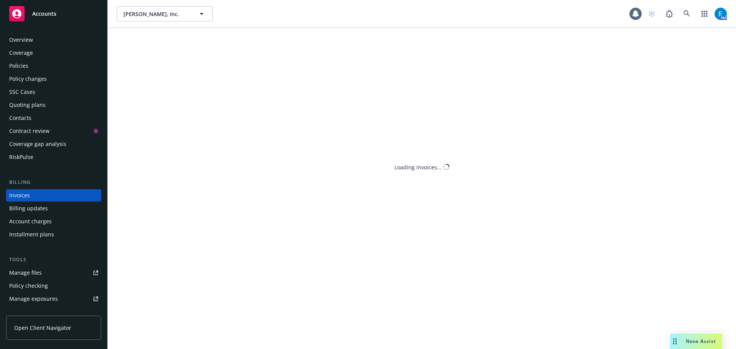
scroll to position [9, 0]
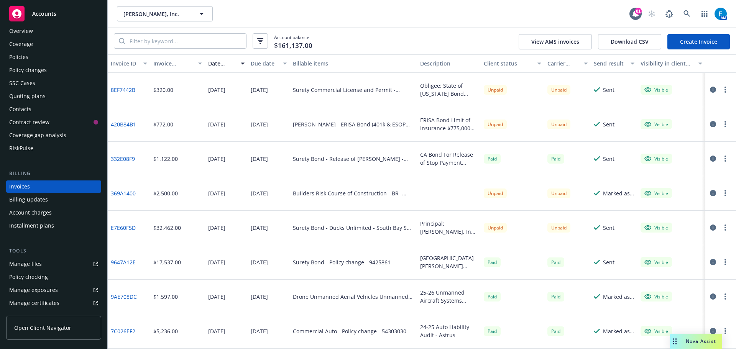
click at [697, 41] on link "Create Invoice" at bounding box center [698, 41] width 62 height 15
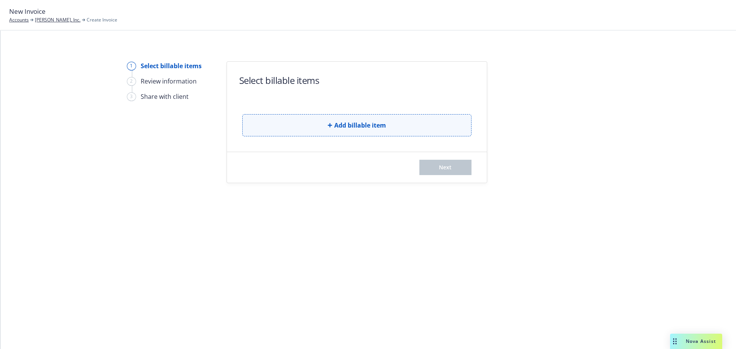
click at [354, 129] on span "Add billable item" at bounding box center [360, 125] width 52 height 9
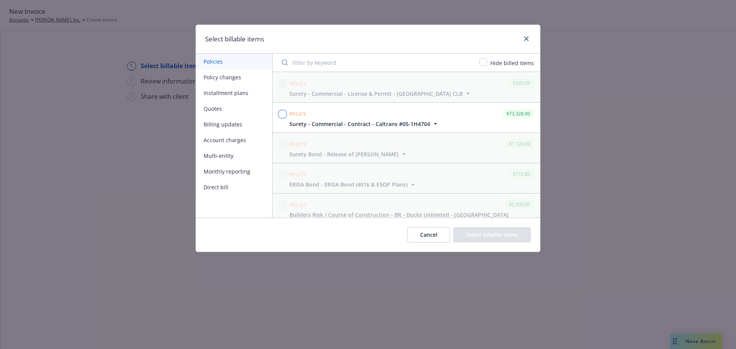
click at [280, 113] on input "checkbox" at bounding box center [283, 114] width 8 height 8
checkbox input "true"
click at [484, 233] on button "Select billable items" at bounding box center [492, 234] width 78 height 15
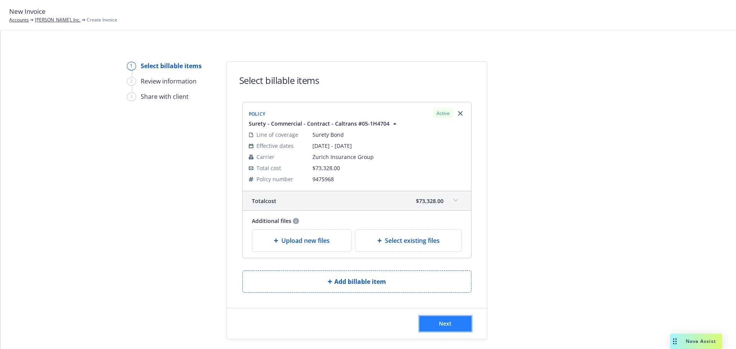
click at [432, 325] on button "Next" at bounding box center [445, 323] width 52 height 15
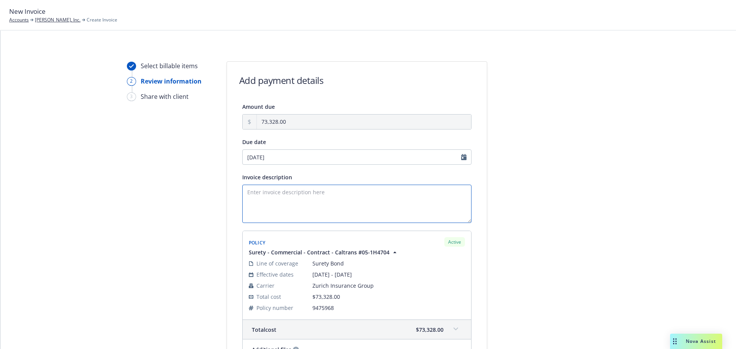
click at [252, 191] on textarea "Invoice description" at bounding box center [356, 204] width 229 height 38
drag, startPoint x: 305, startPoint y: 200, endPoint x: 207, endPoint y: 191, distance: 98.5
click at [207, 192] on div "Select billable items 2 Review information 3 Share with client Add payment deta…" at bounding box center [368, 247] width 717 height 372
click at [311, 201] on textarea "Obligee: State of California, DOT Contract/Bond Amount" at bounding box center [356, 204] width 229 height 38
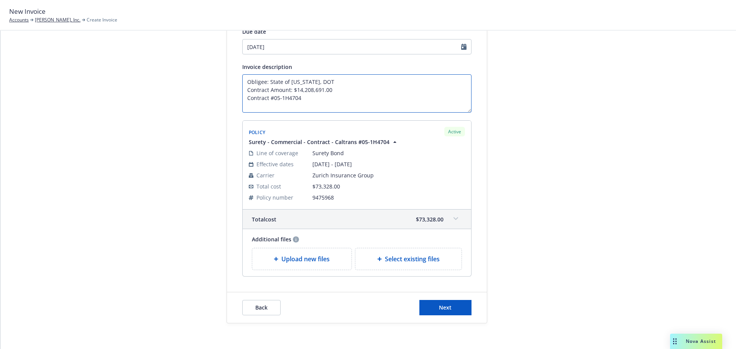
scroll to position [115, 0]
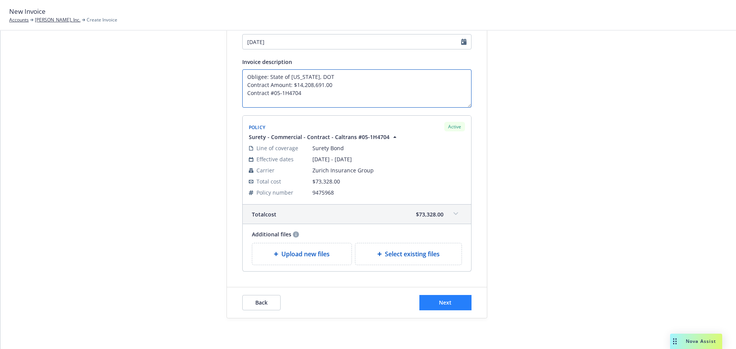
type textarea "Obligee: State of [US_STATE], DOT Contract Amount: $14,208,691.00 Contract #05-…"
click at [445, 304] on span "Next" at bounding box center [445, 302] width 13 height 7
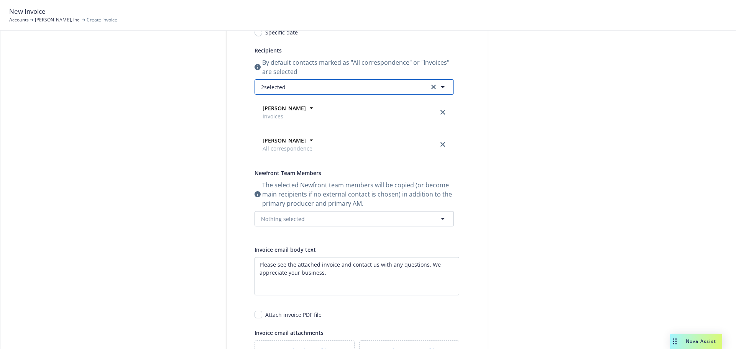
click at [302, 86] on button "2 selected" at bounding box center [353, 86] width 199 height 15
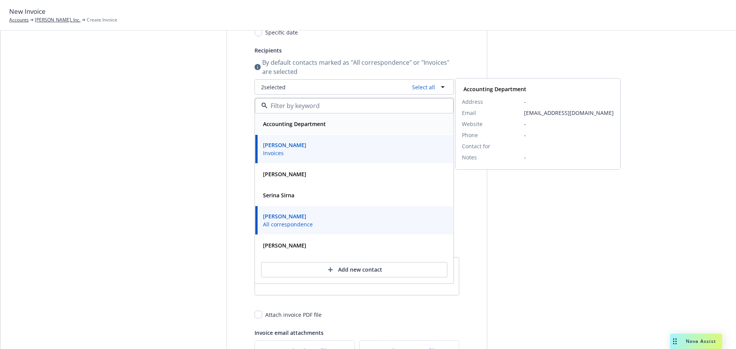
click at [302, 124] on strong "Accounting Department" at bounding box center [294, 123] width 63 height 7
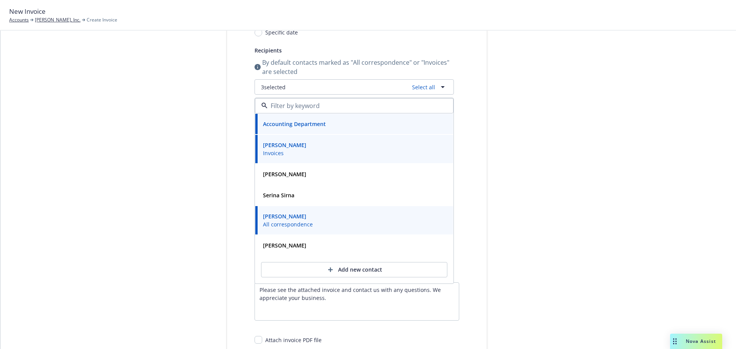
click at [639, 160] on div "Select billable items Review information 3 Share with client Share with client …" at bounding box center [368, 190] width 717 height 489
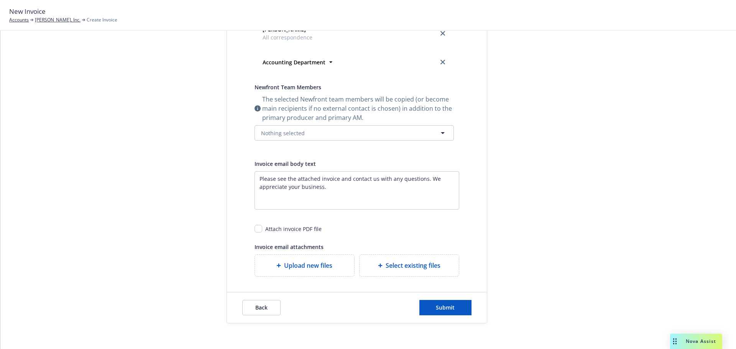
scroll to position [227, 0]
click at [445, 312] on button "Submit" at bounding box center [445, 306] width 52 height 15
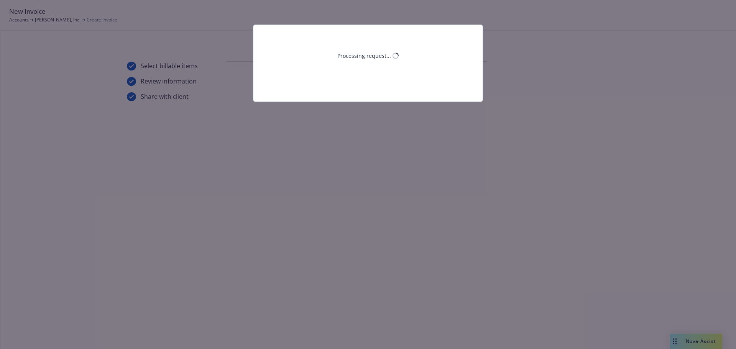
scroll to position [0, 0]
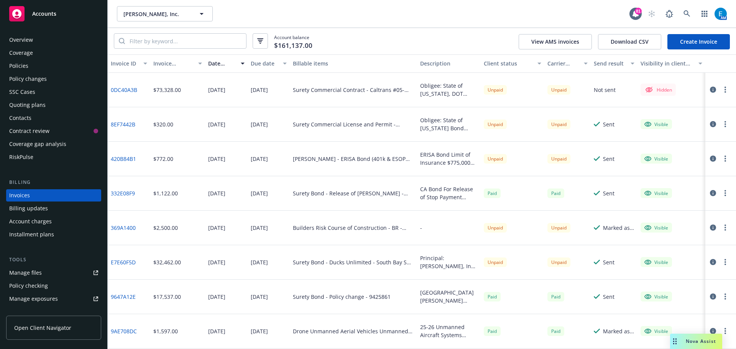
scroll to position [9, 0]
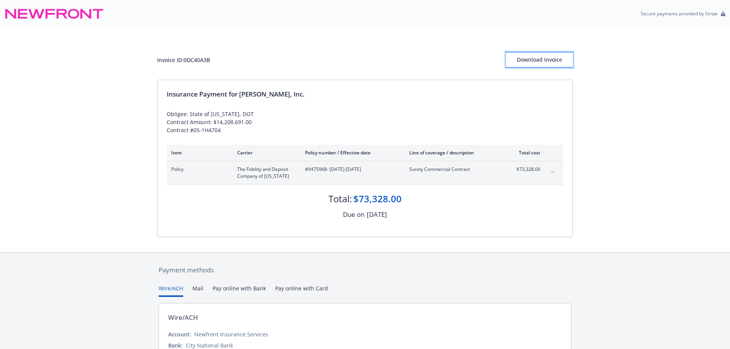
click at [538, 58] on div "Download Invoice" at bounding box center [539, 59] width 67 height 15
